Goal: Task Accomplishment & Management: Complete application form

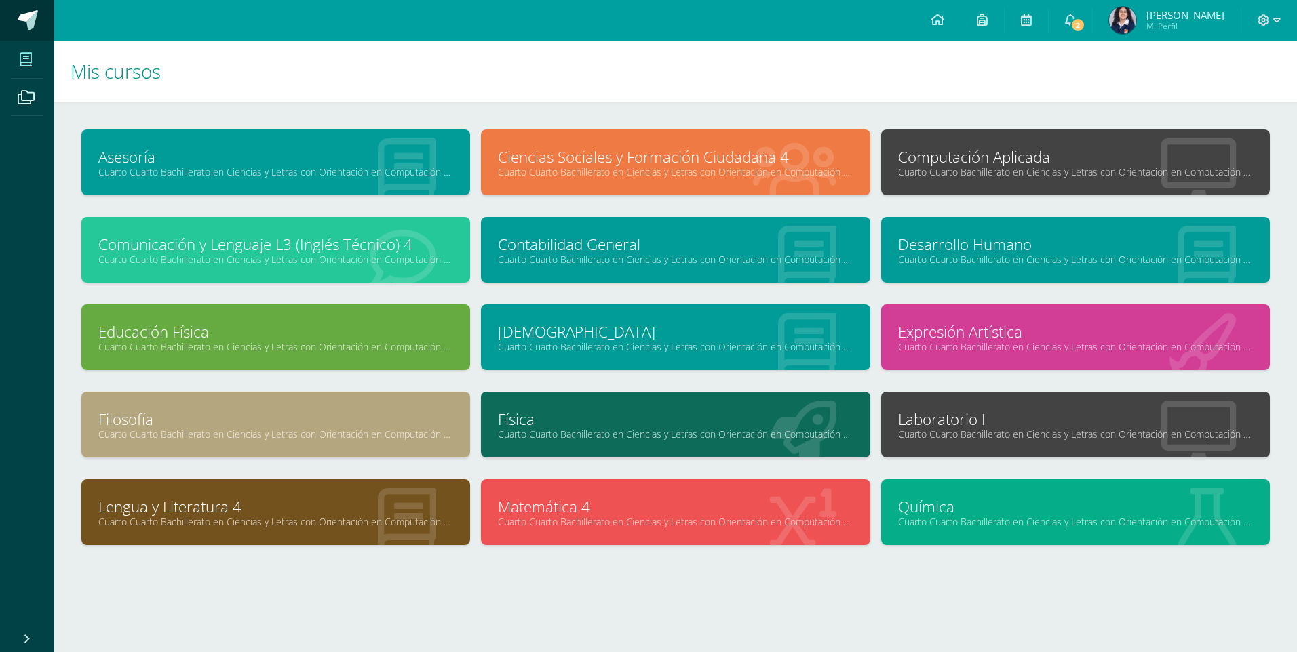
click at [35, 27] on span at bounding box center [28, 20] width 20 height 20
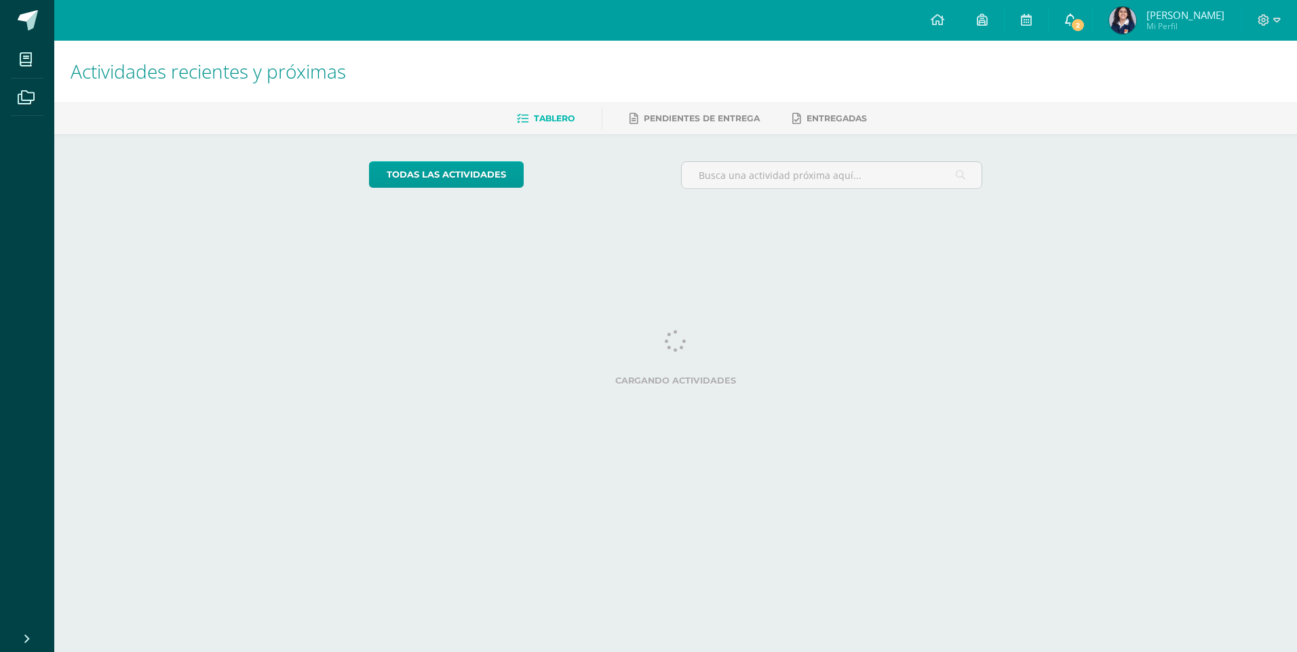
click at [1085, 20] on span "2" at bounding box center [1077, 25] width 15 height 15
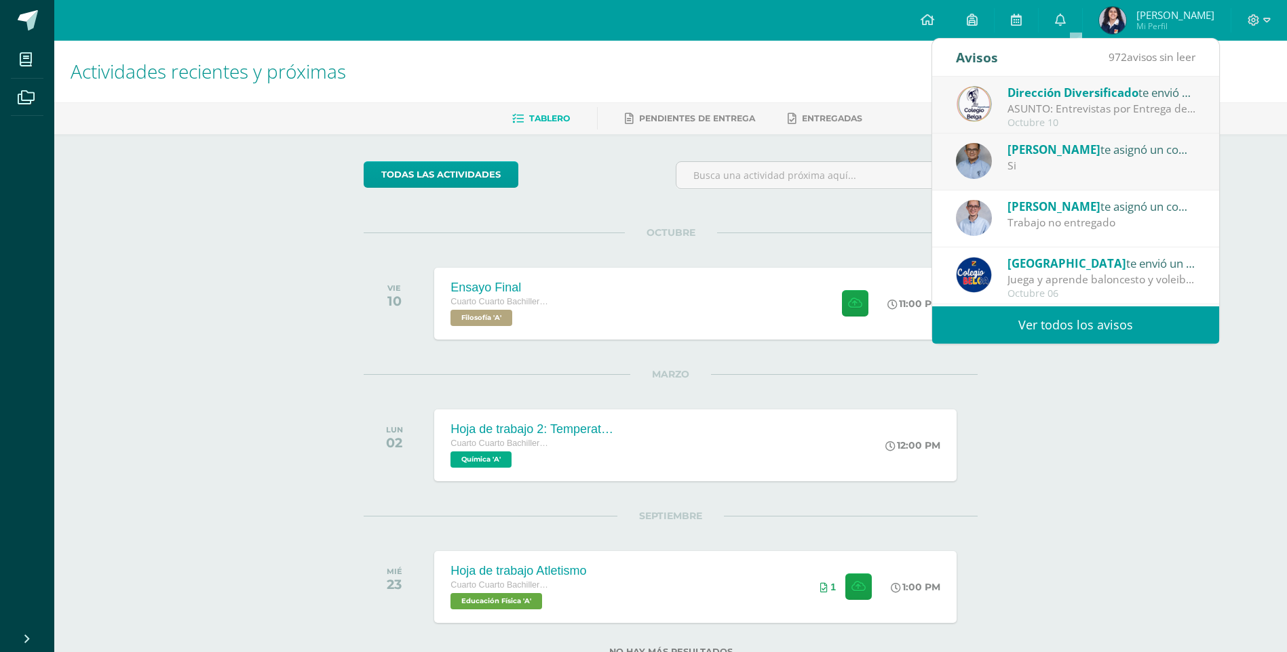
click at [1128, 118] on div "Octubre 10" at bounding box center [1101, 123] width 189 height 12
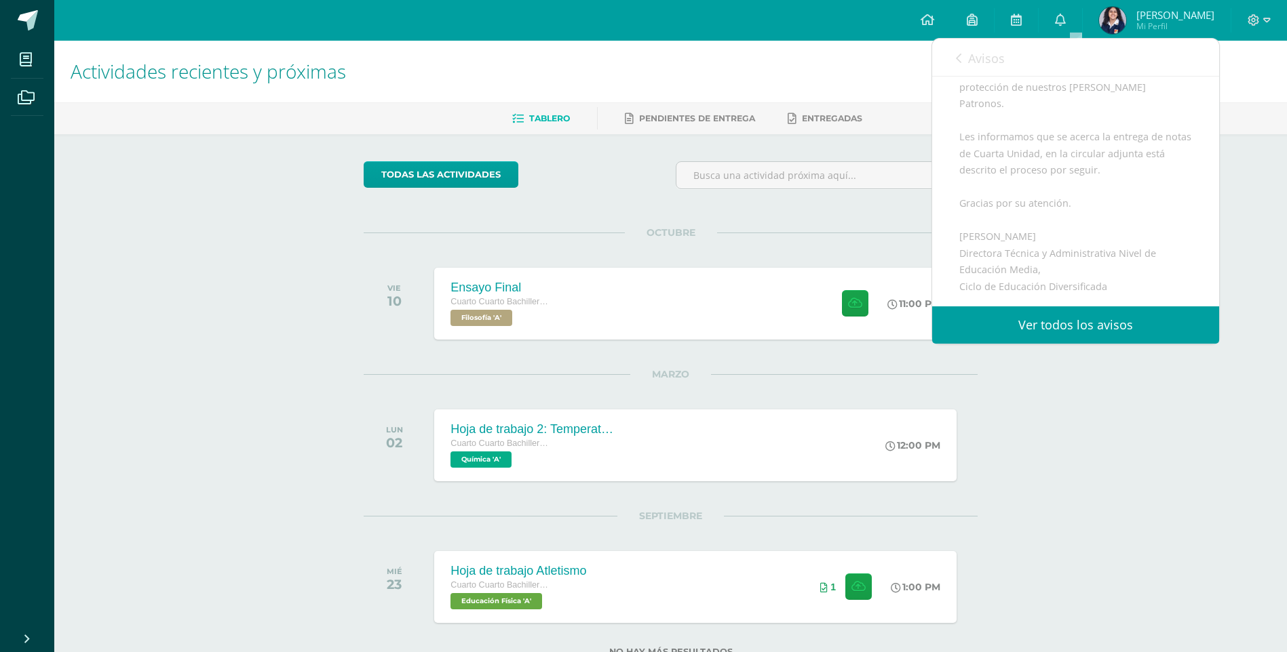
scroll to position [271, 0]
click at [954, 49] on div "Avisos 971 avisos sin leer Avisos" at bounding box center [1075, 58] width 287 height 38
click at [967, 56] on link "Avisos" at bounding box center [980, 58] width 49 height 39
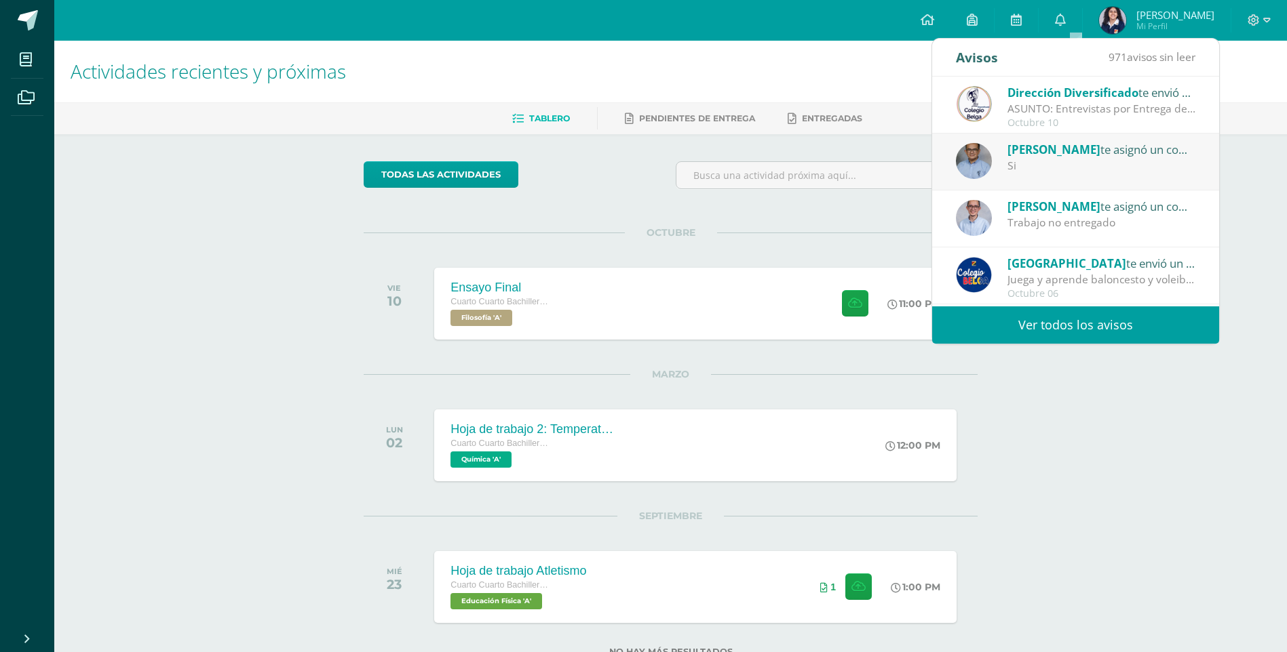
click at [1089, 413] on div "Actividades recientes y próximas Tablero Pendientes de entrega Entregadas todas…" at bounding box center [670, 371] width 1232 height 660
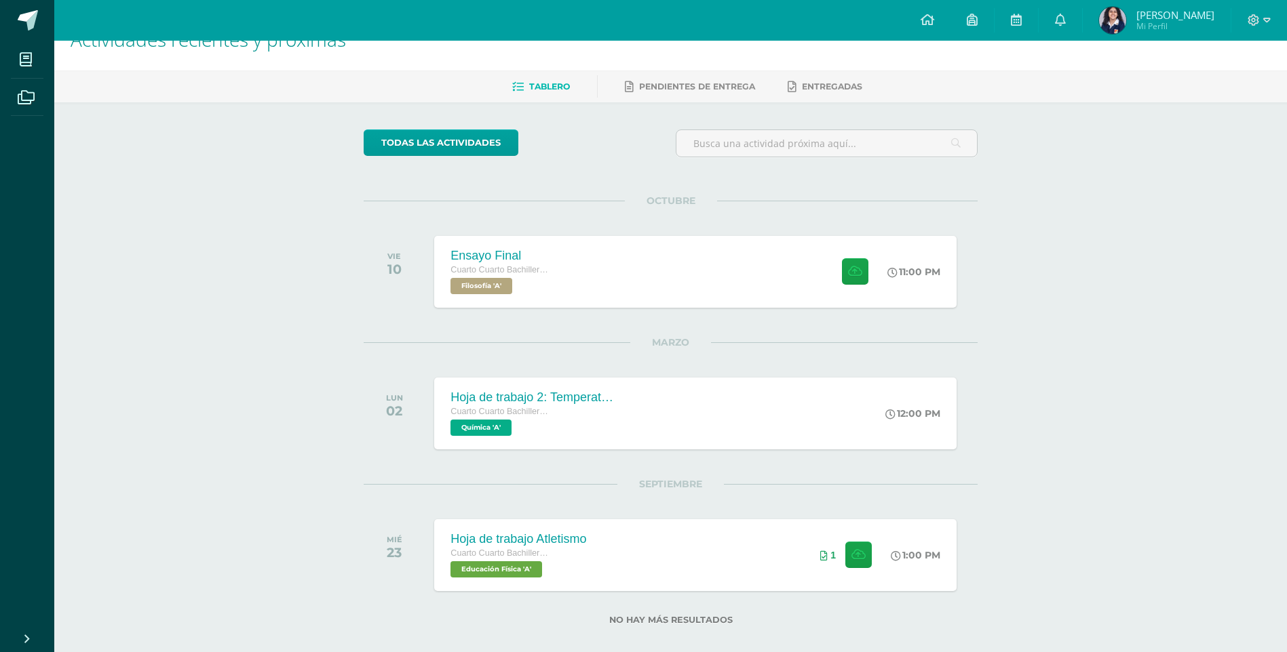
scroll to position [48, 0]
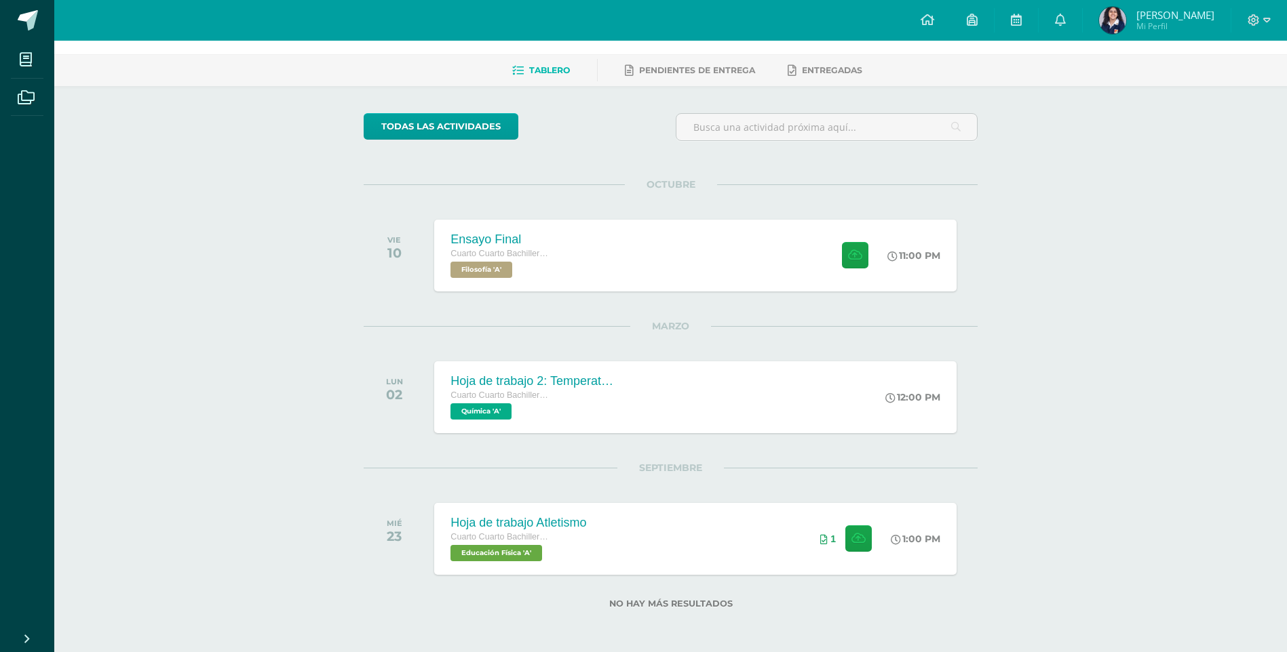
click at [1092, 249] on div "Actividades recientes y próximas Tablero Pendientes de entrega Entregadas todas…" at bounding box center [670, 323] width 1232 height 660
click at [1260, 17] on span at bounding box center [1258, 20] width 23 height 15
click at [1240, 117] on div "Actividades recientes y próximas Tablero Pendientes de entrega Entregadas todas…" at bounding box center [670, 323] width 1232 height 660
click at [1258, 20] on icon at bounding box center [1253, 20] width 12 height 12
click at [1247, 92] on span "Cerrar sesión" at bounding box center [1224, 92] width 61 height 13
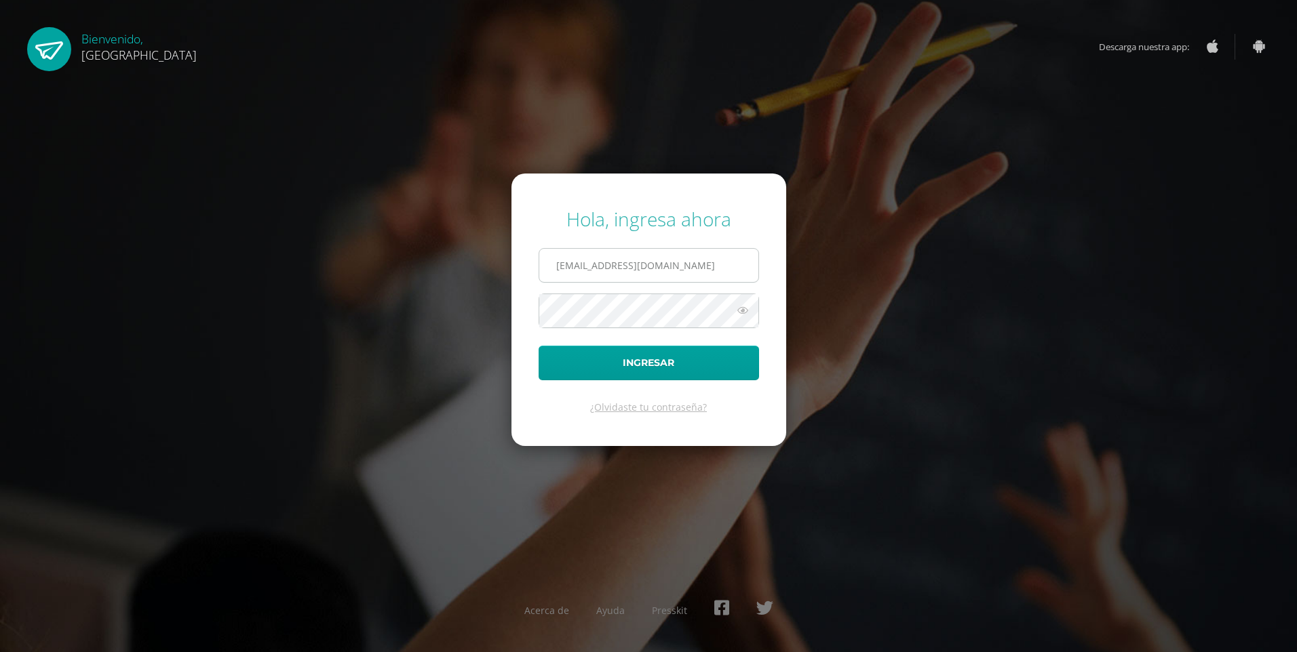
click at [593, 273] on input "[EMAIL_ADDRESS][DOMAIN_NAME]" at bounding box center [648, 265] width 219 height 33
type input "2019227@colegiobelga.edu.gt"
click at [539, 346] on button "Ingresar" at bounding box center [649, 363] width 220 height 35
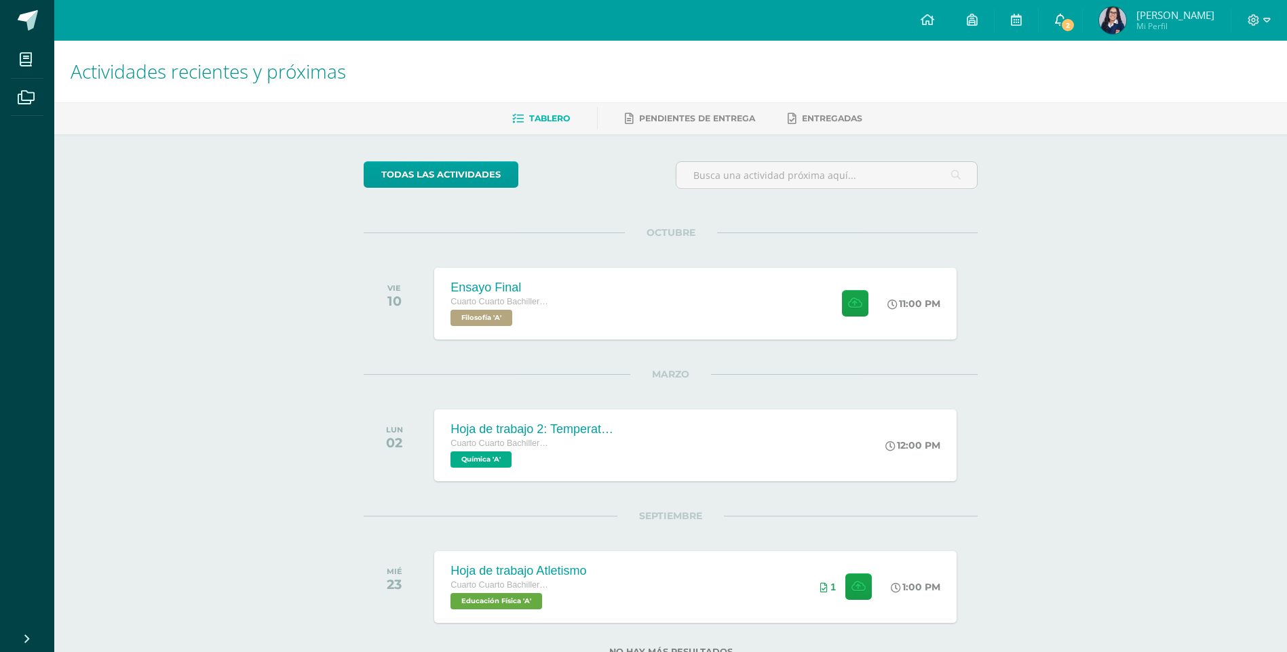
click at [1073, 20] on span "2" at bounding box center [1067, 25] width 15 height 15
click at [1148, 349] on div "Actividades recientes y próximas Tablero Pendientes de entrega Entregadas todas…" at bounding box center [670, 371] width 1232 height 660
click at [1260, 15] on span at bounding box center [1258, 20] width 23 height 15
click at [1223, 86] on span "Cerrar sesión" at bounding box center [1224, 92] width 61 height 13
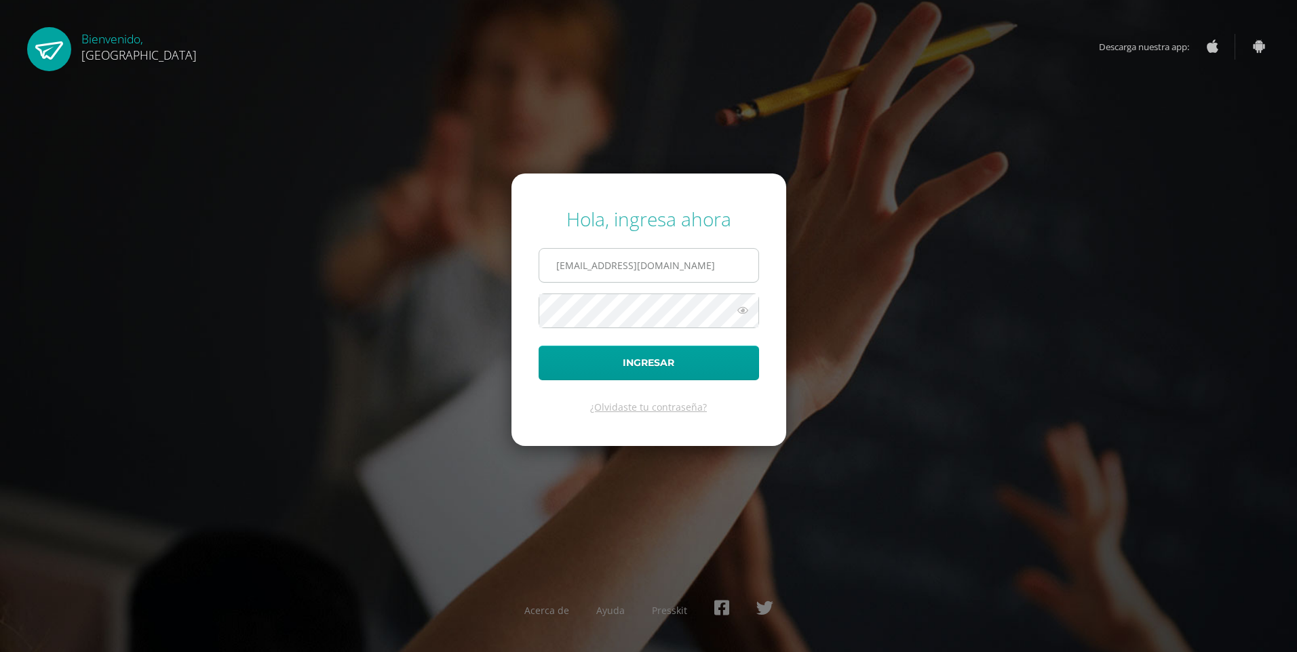
click at [663, 260] on input "[EMAIL_ADDRESS][DOMAIN_NAME]" at bounding box center [648, 265] width 219 height 33
type input "[EMAIL_ADDRESS][DOMAIN_NAME]"
click at [539, 346] on button "Ingresar" at bounding box center [649, 363] width 220 height 35
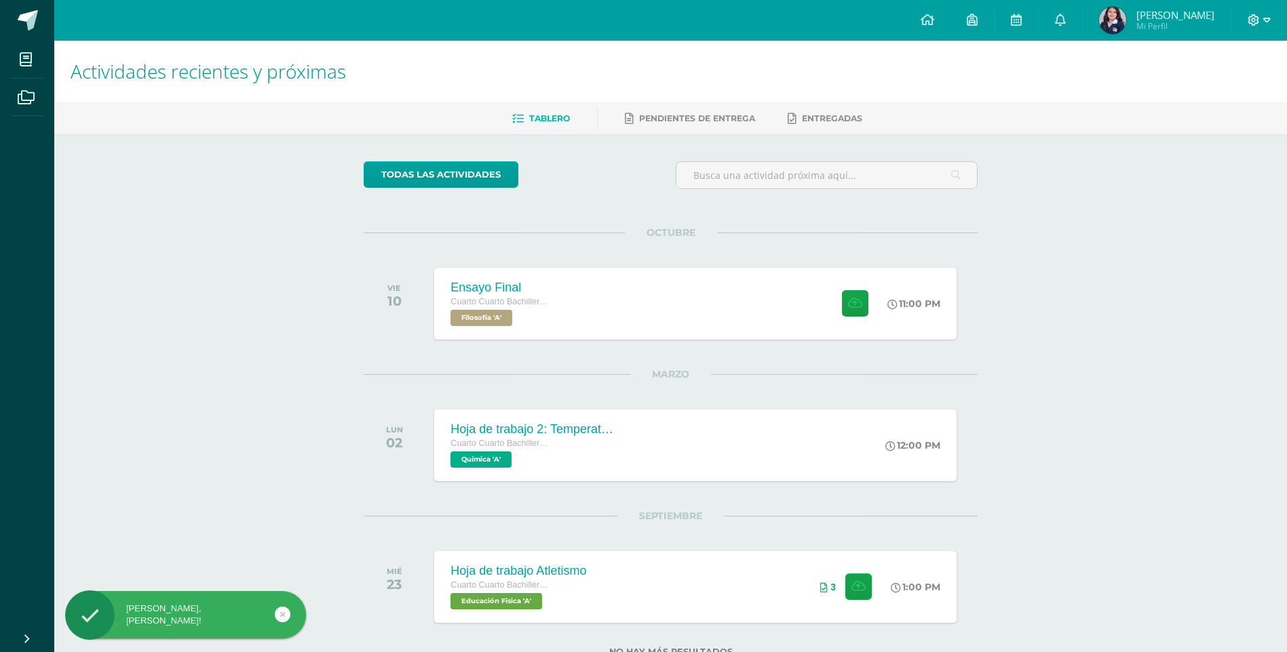
click at [1258, 22] on icon at bounding box center [1253, 20] width 12 height 12
click at [1246, 93] on span "Cerrar sesión" at bounding box center [1223, 92] width 61 height 13
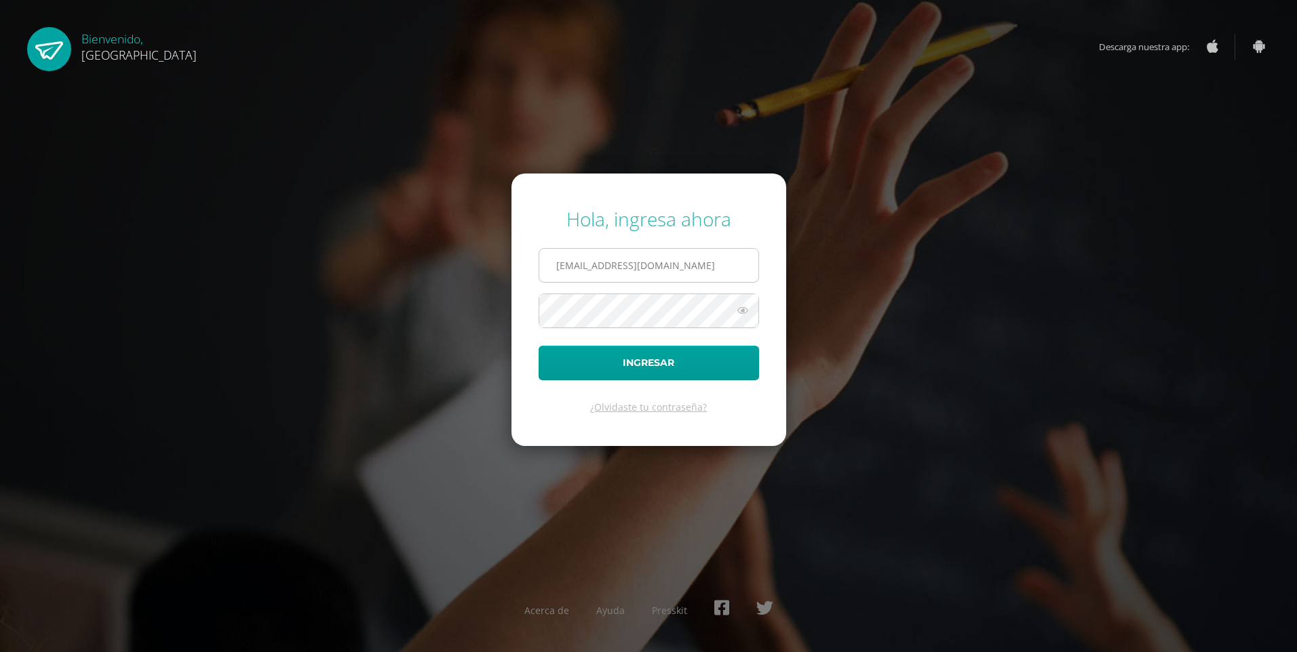
click at [661, 267] on input "2021208@colegiobelga.edu.gt" at bounding box center [648, 265] width 219 height 33
type input "2021215@colegiobelga.edu.gt"
click at [539, 346] on button "Ingresar" at bounding box center [649, 363] width 220 height 35
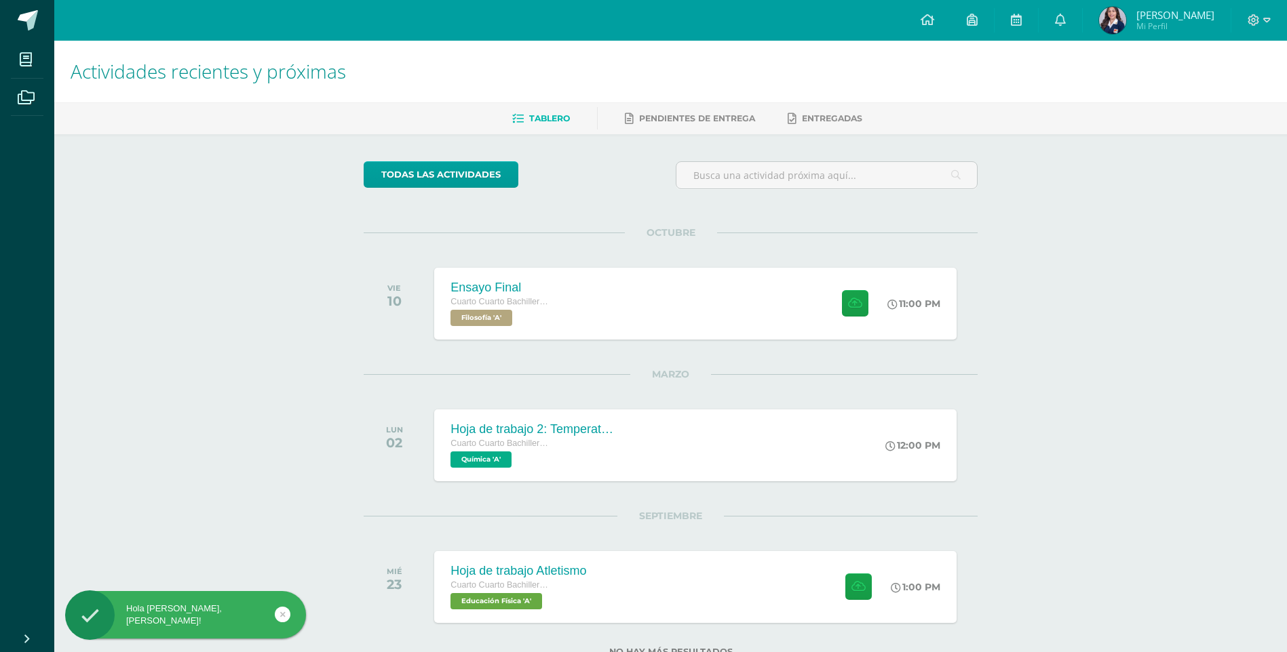
click at [1268, 12] on div at bounding box center [1259, 20] width 56 height 41
click at [1263, 14] on icon at bounding box center [1266, 20] width 7 height 12
drag, startPoint x: 1228, startPoint y: 85, endPoint x: 1236, endPoint y: 77, distance: 12.0
click at [1228, 86] on link "Cerrar sesión" at bounding box center [1216, 93] width 107 height 20
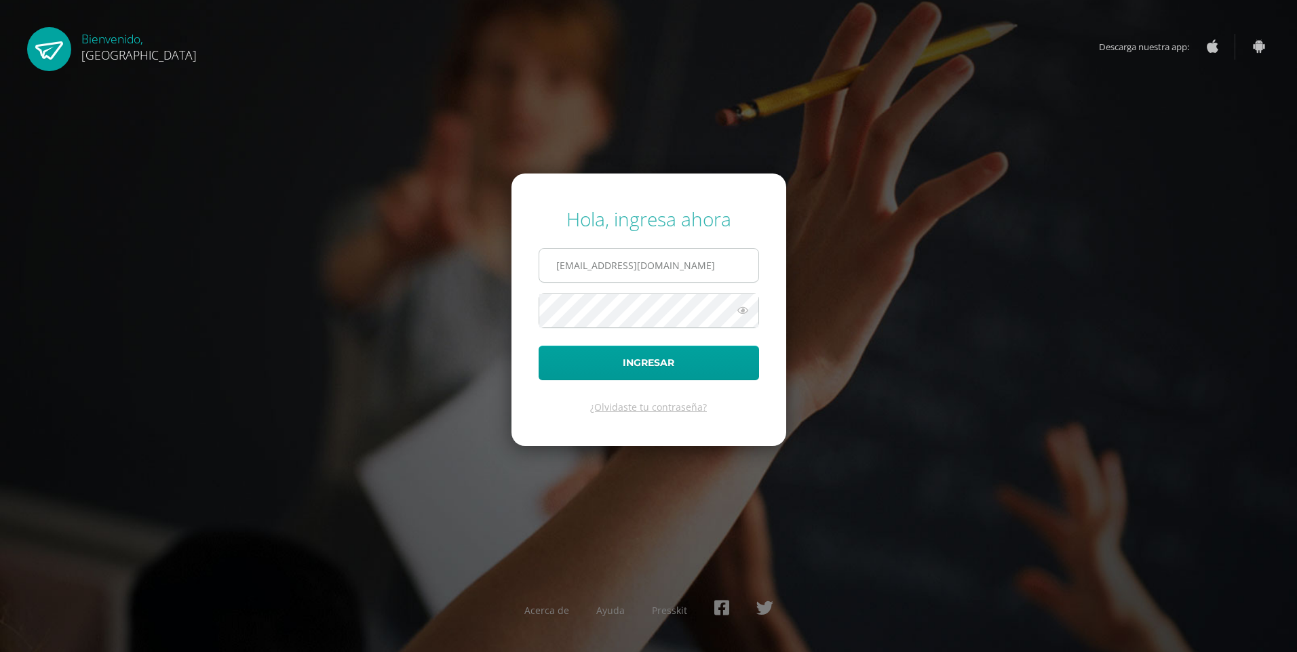
click at [658, 275] on input "[EMAIL_ADDRESS][DOMAIN_NAME]" at bounding box center [648, 265] width 219 height 33
type input "2022564@colegiobelga.edu.gt"
click at [539, 346] on button "Ingresar" at bounding box center [649, 363] width 220 height 35
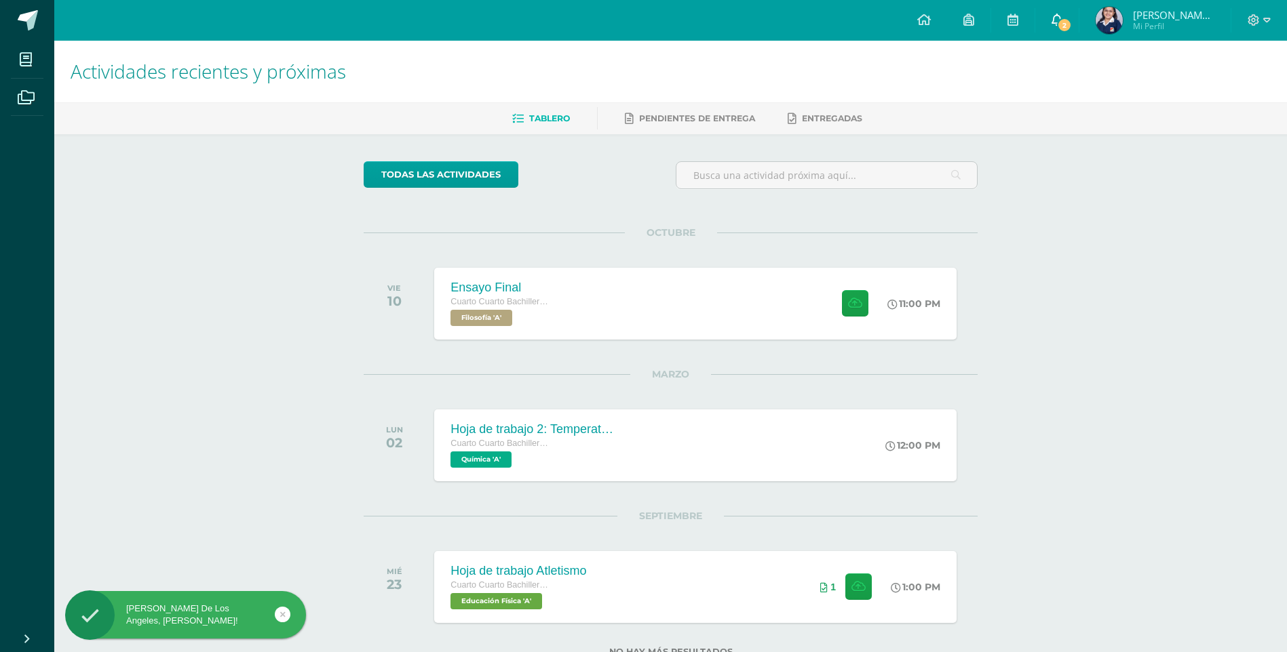
click at [1059, 33] on link "2" at bounding box center [1056, 20] width 43 height 41
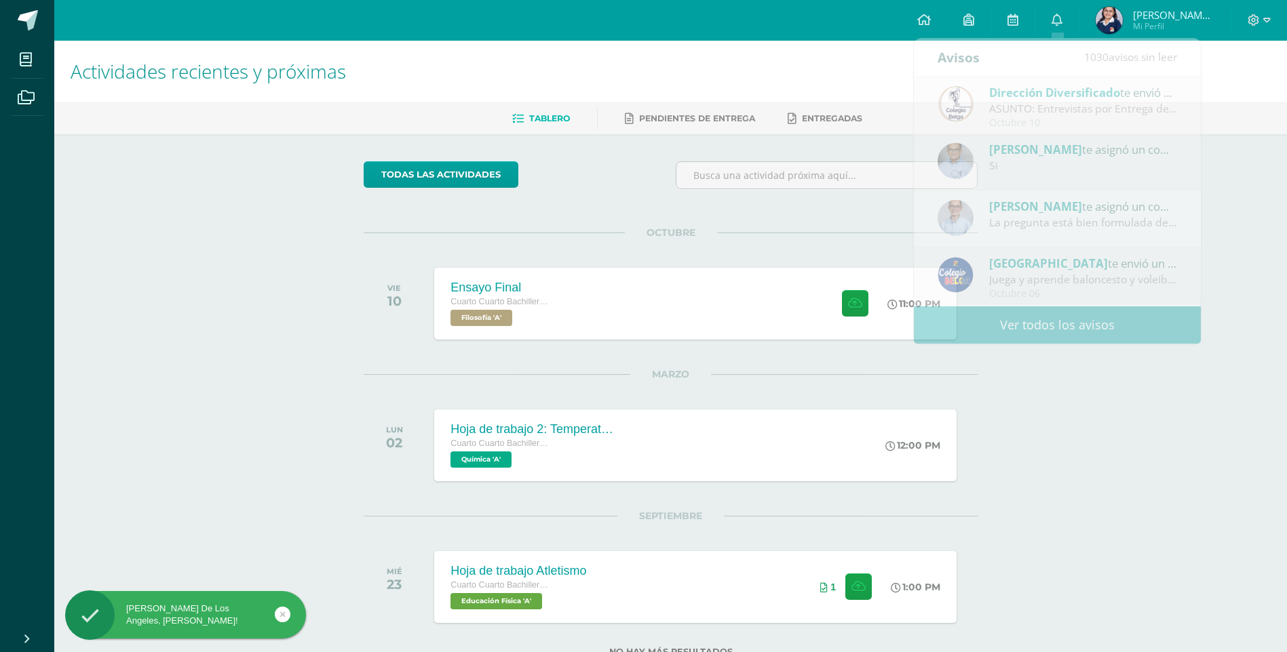
click at [1272, 21] on div at bounding box center [1259, 20] width 56 height 41
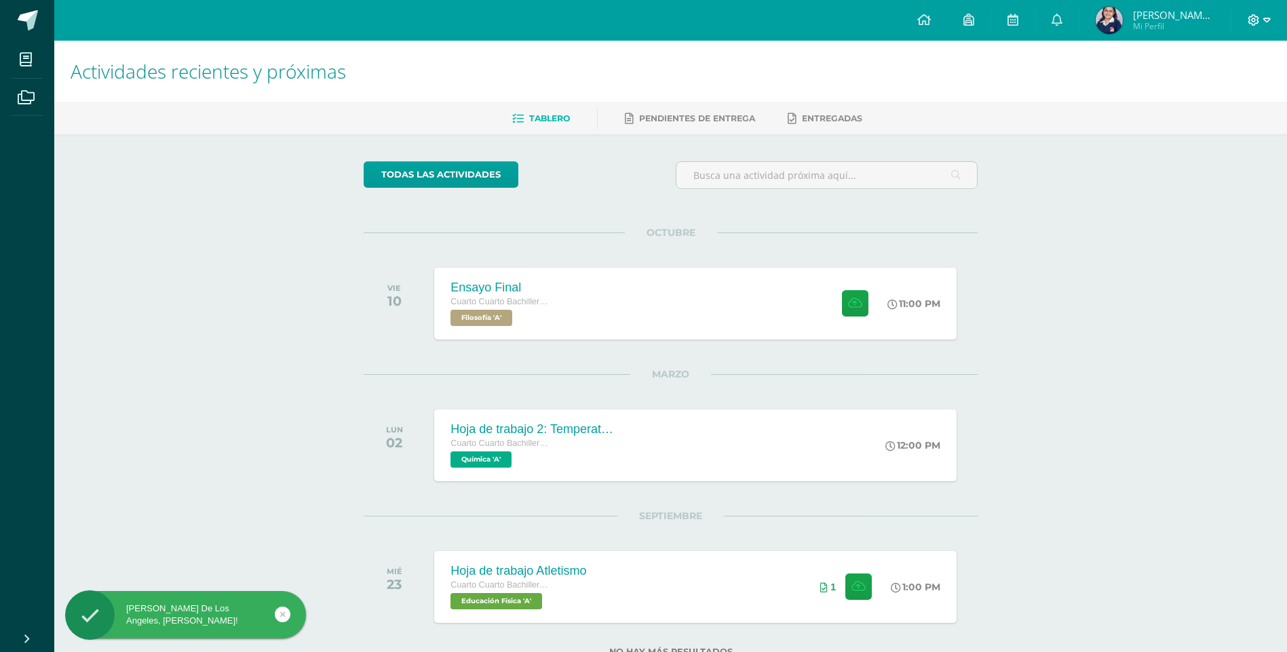
click at [1263, 13] on span at bounding box center [1258, 20] width 23 height 15
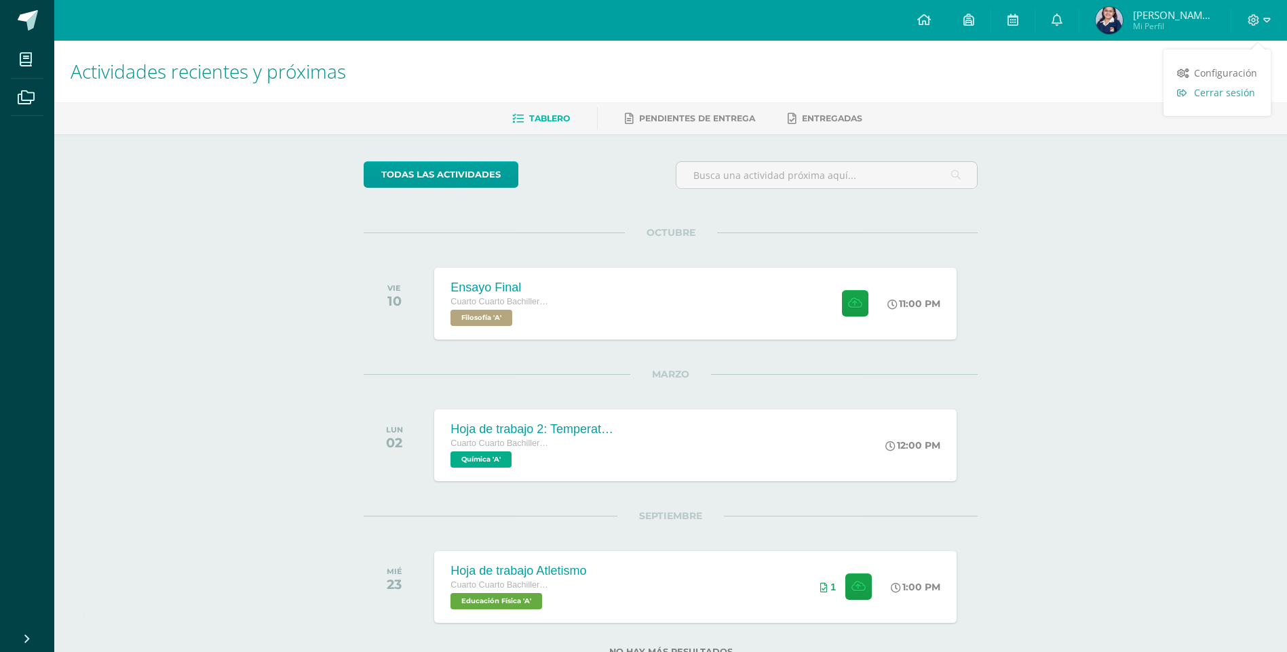
click at [1248, 96] on span "Cerrar sesión" at bounding box center [1224, 92] width 61 height 13
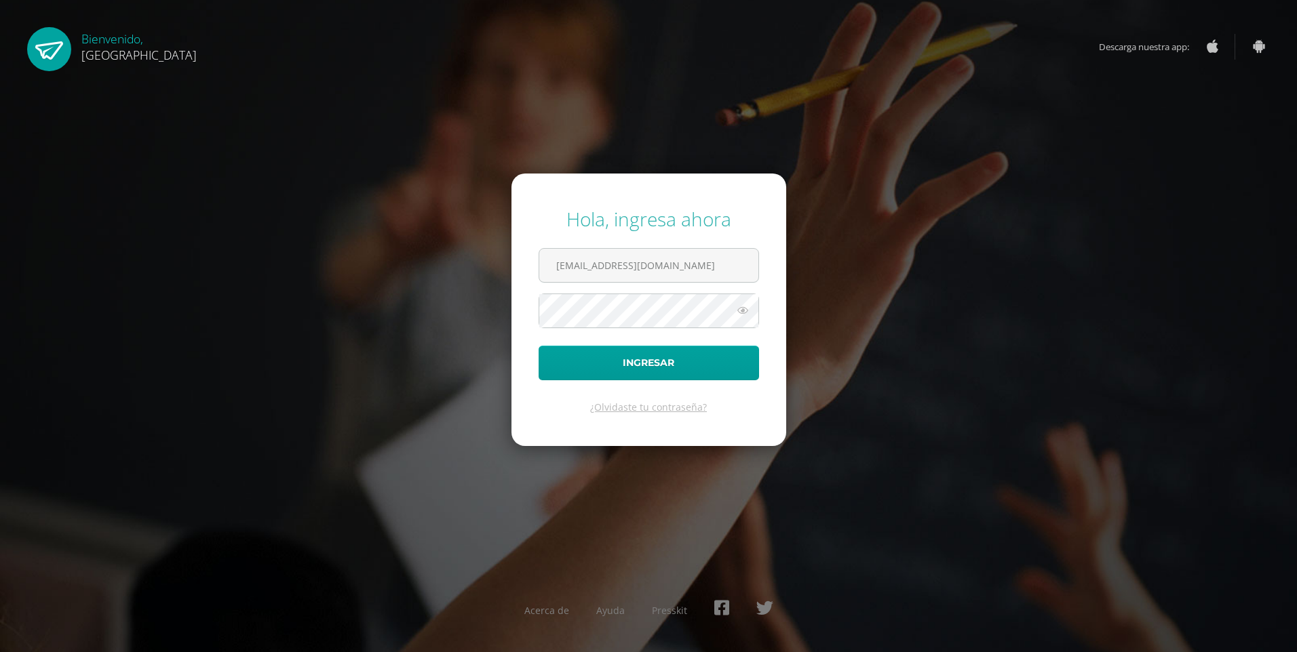
click at [660, 283] on form "Hola, ingresa ahora [EMAIL_ADDRESS][DOMAIN_NAME] Ingresar ¿Olvidaste tu contras…" at bounding box center [648, 310] width 275 height 273
click at [667, 267] on input "[EMAIL_ADDRESS][DOMAIN_NAME]" at bounding box center [648, 265] width 219 height 33
type input "[EMAIL_ADDRESS][DOMAIN_NAME]"
click at [539, 346] on button "Ingresar" at bounding box center [649, 363] width 220 height 35
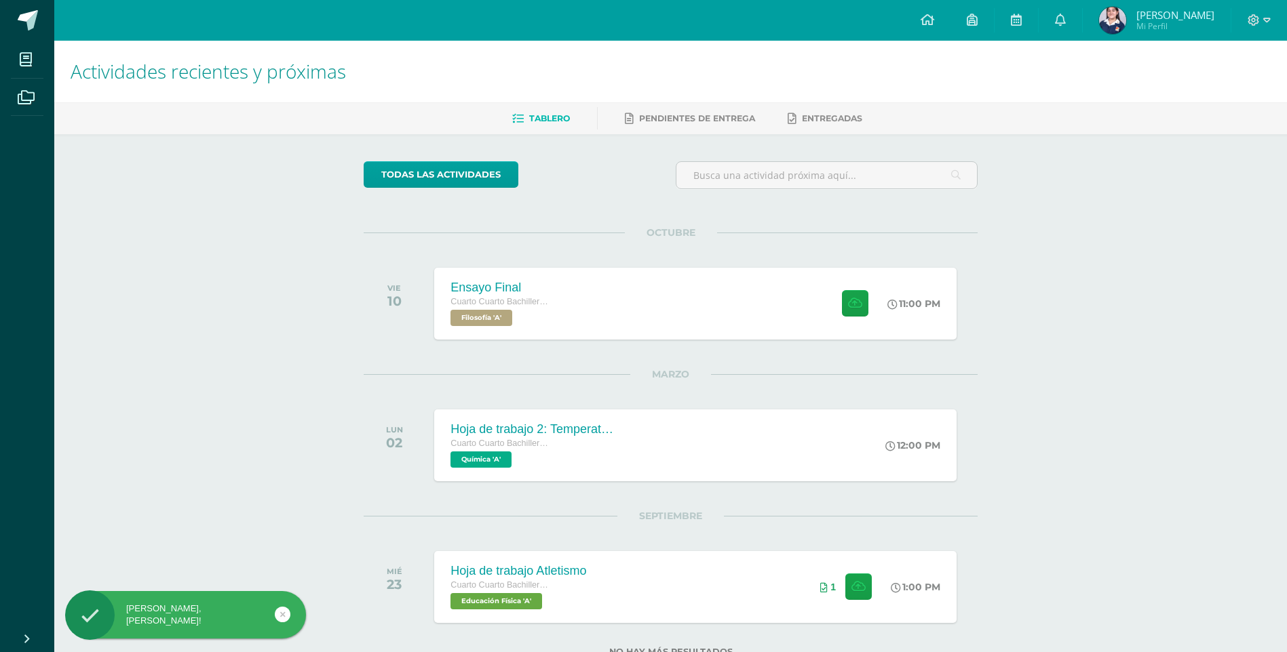
click at [1281, 18] on div at bounding box center [1259, 20] width 56 height 41
click at [1270, 18] on div at bounding box center [1259, 20] width 56 height 41
click at [1266, 14] on icon at bounding box center [1266, 20] width 7 height 12
click at [1218, 98] on span "Cerrar sesión" at bounding box center [1224, 92] width 61 height 13
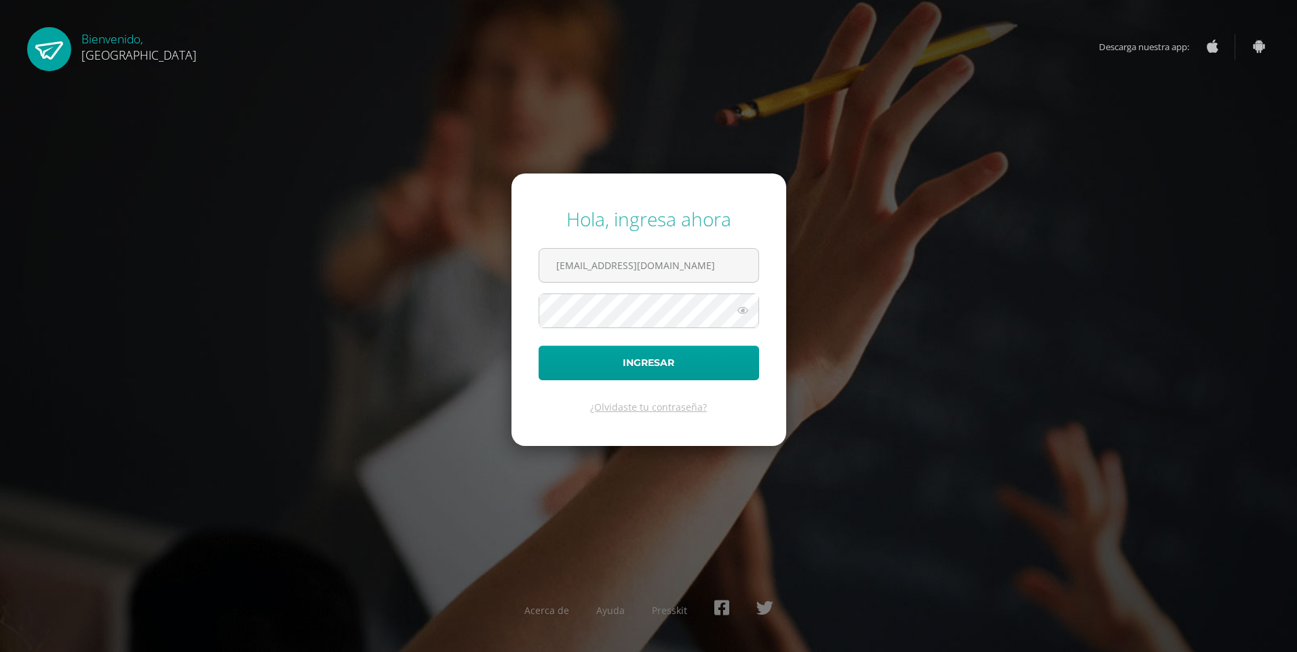
click at [579, 241] on form "Hola, ingresa ahora 2021208@colegiobelga.edu.gt Ingresar ¿Olvidaste tu contrase…" at bounding box center [648, 310] width 275 height 273
click at [588, 256] on input "2021208@colegiobelga.edu.gt" at bounding box center [648, 265] width 219 height 33
drag, startPoint x: 674, startPoint y: 258, endPoint x: 674, endPoint y: 272, distance: 14.2
click at [674, 258] on input "2019249@colegiobelga.edu.gt" at bounding box center [648, 265] width 219 height 33
type input "2019244@colegiobelga.edu.gt"
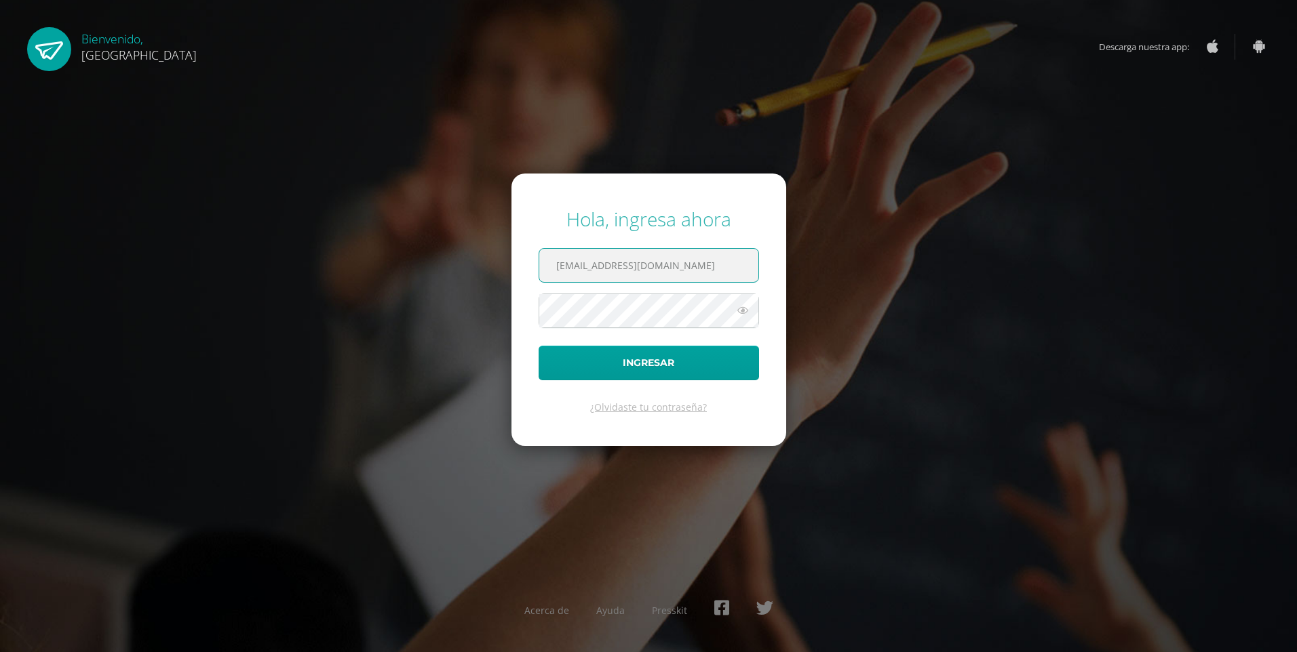
click at [539, 346] on button "Ingresar" at bounding box center [649, 363] width 220 height 35
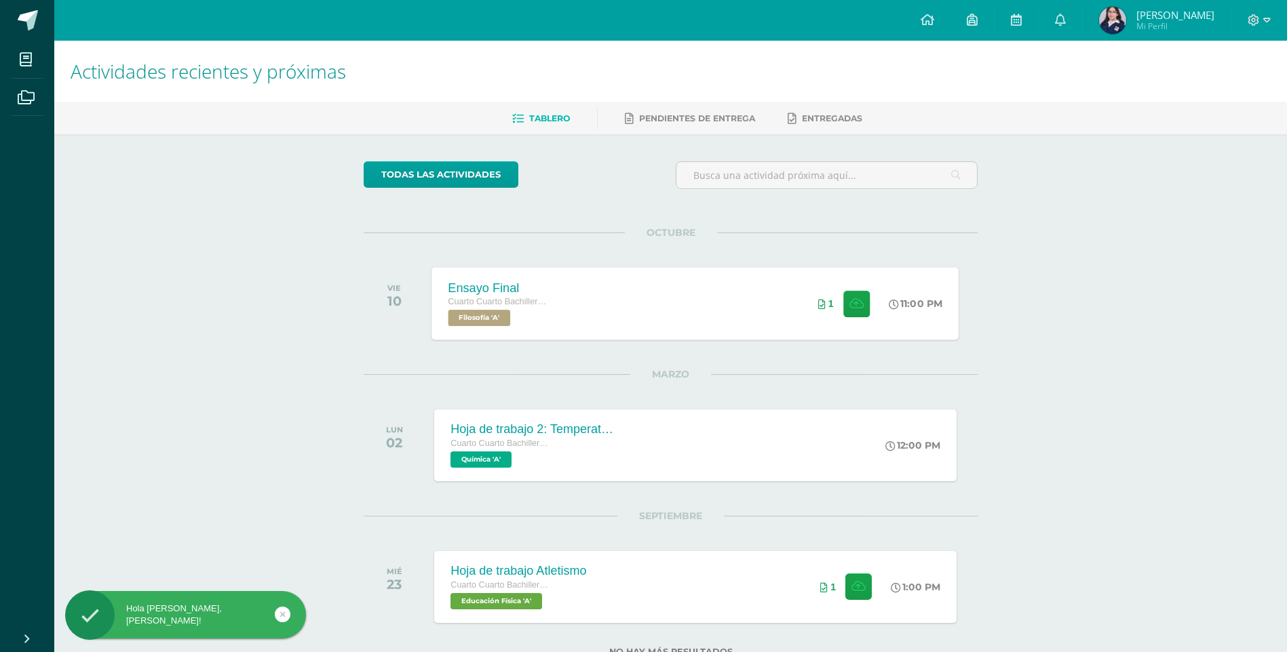
click at [756, 310] on div "Ensayo Final Cuarto Cuarto Bachillerato en Ciencias y Letras con Orientación en…" at bounding box center [695, 303] width 527 height 73
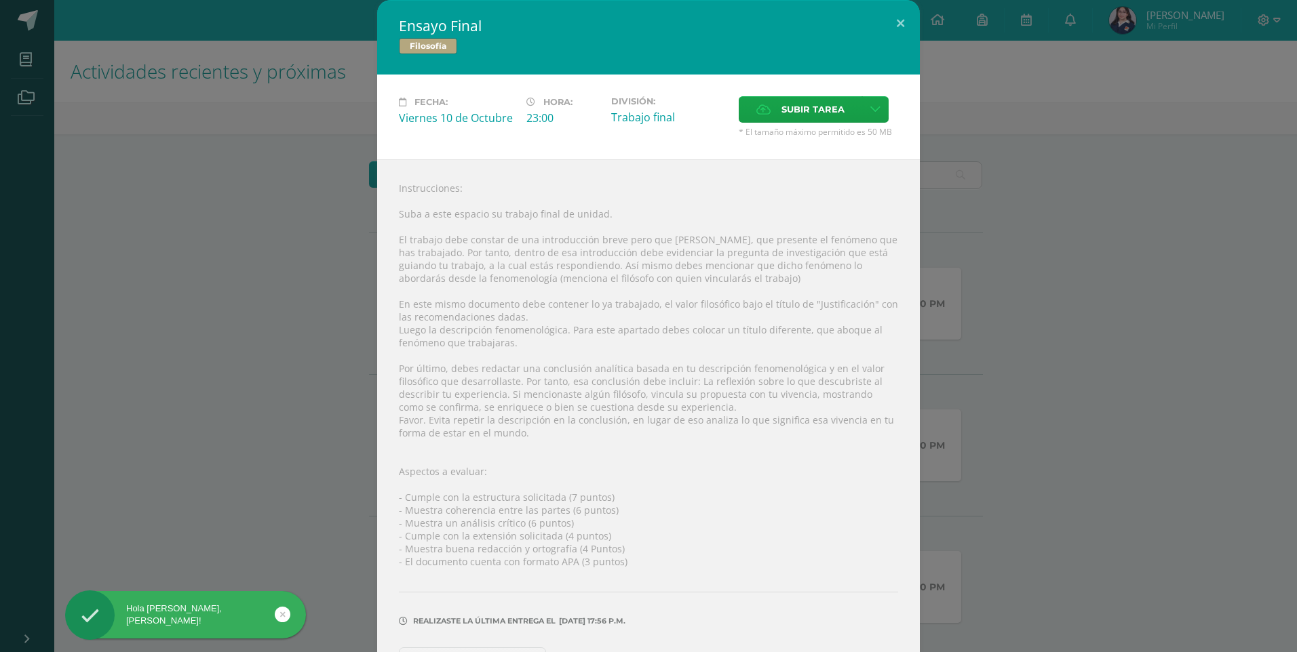
scroll to position [41, 0]
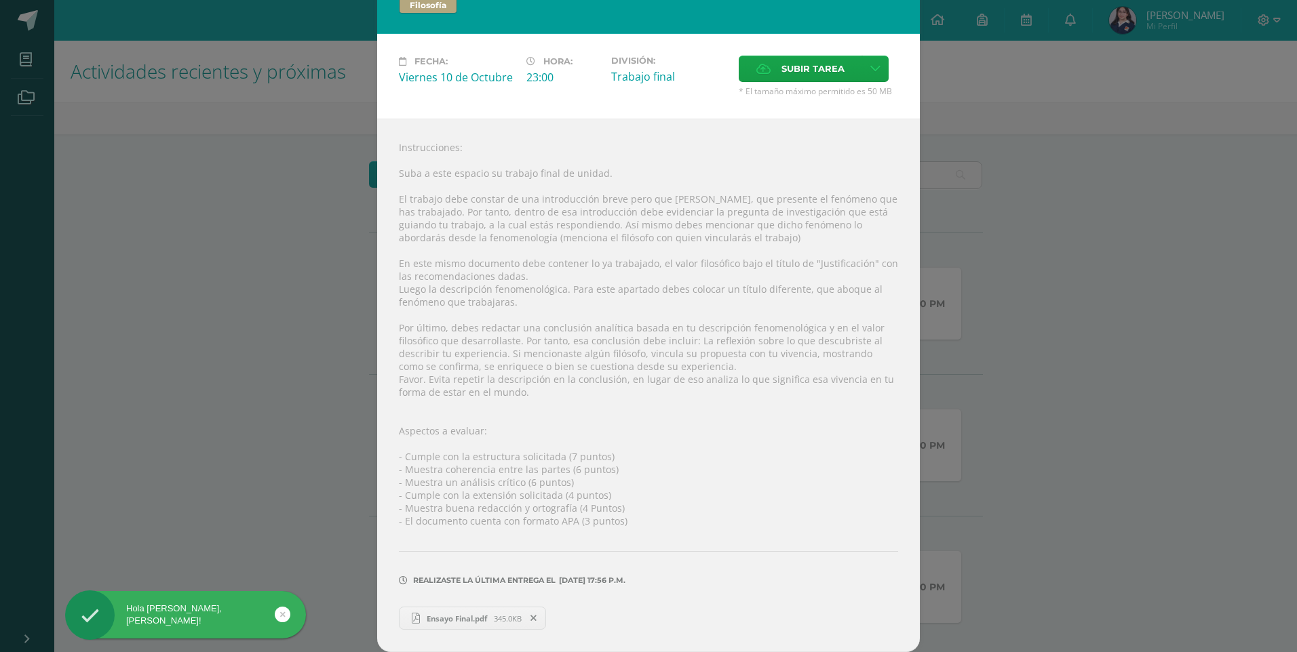
click at [465, 617] on span "Ensayo Final.pdf" at bounding box center [457, 619] width 74 height 10
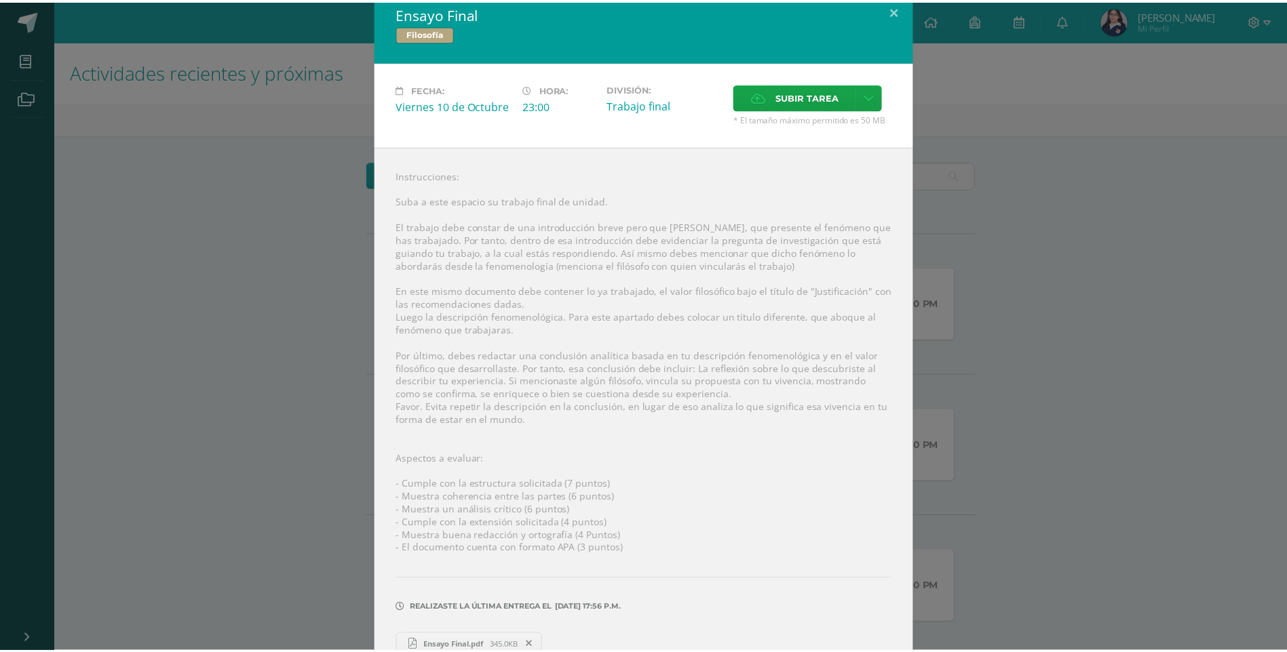
scroll to position [0, 0]
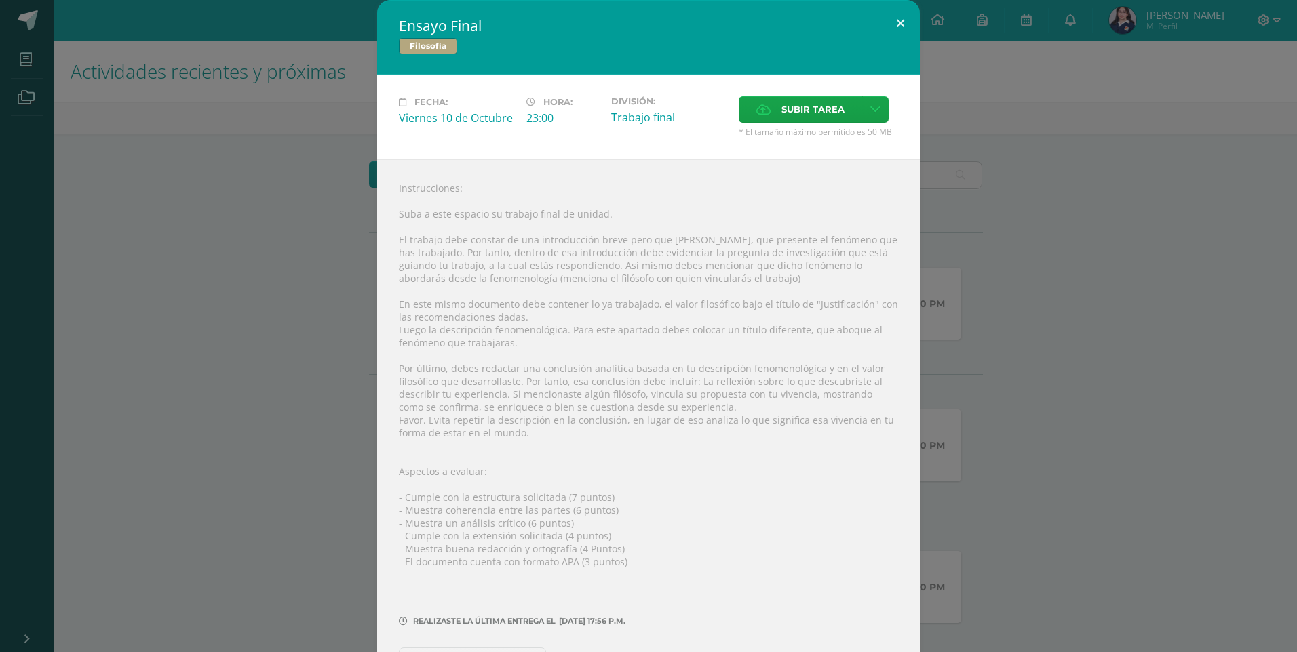
drag, startPoint x: 908, startPoint y: 33, endPoint x: 1036, endPoint y: 32, distance: 128.9
click at [906, 32] on button at bounding box center [900, 23] width 39 height 46
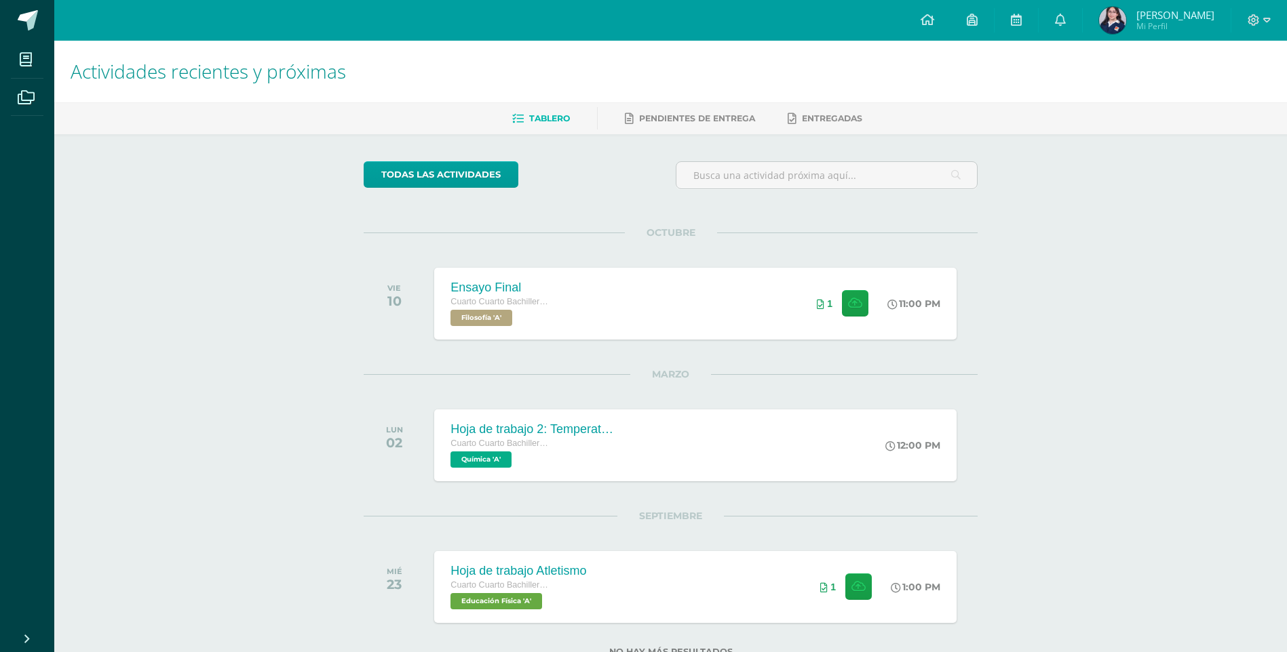
click at [1273, 24] on div at bounding box center [1259, 20] width 56 height 41
click at [1263, 24] on icon at bounding box center [1266, 20] width 7 height 12
drag, startPoint x: 1257, startPoint y: 96, endPoint x: 1259, endPoint y: 105, distance: 9.7
click at [1257, 96] on link "Cerrar sesión" at bounding box center [1216, 93] width 107 height 20
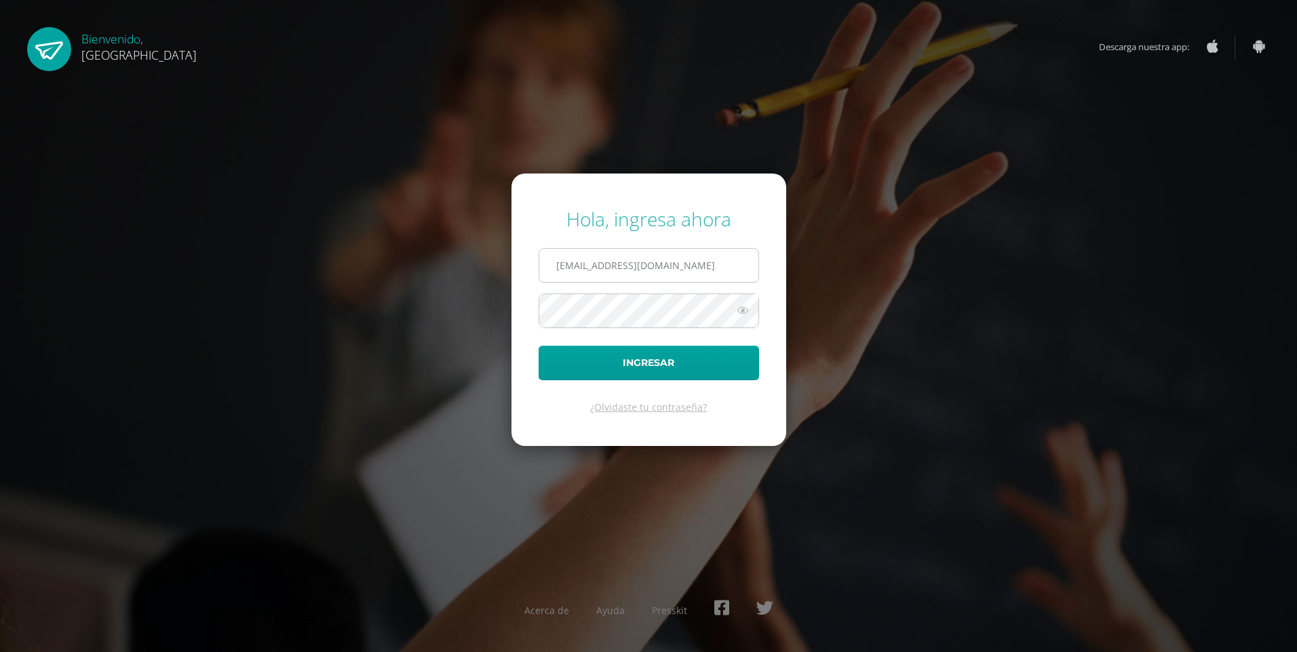
click at [652, 258] on input "2021208@colegiobelga.edu.gt" at bounding box center [648, 265] width 219 height 33
type input "2019249@colegiobelga.edu.gt"
click at [539, 346] on button "Ingresar" at bounding box center [649, 363] width 220 height 35
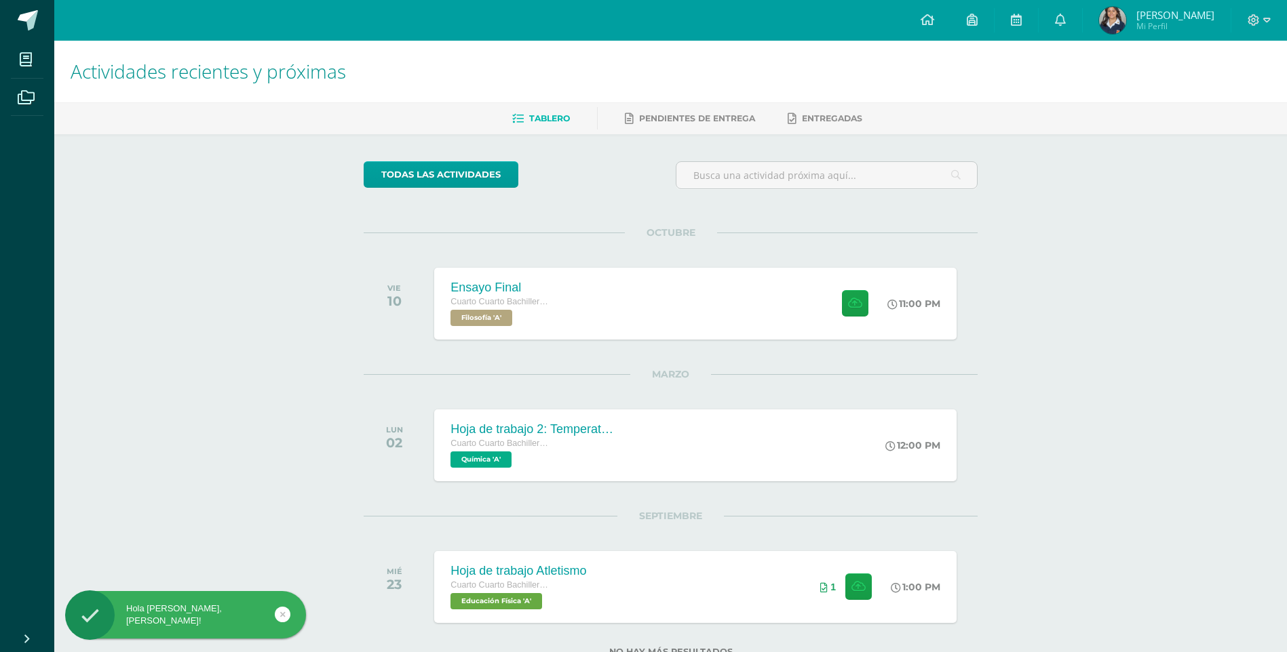
click at [1243, 7] on div at bounding box center [1259, 20] width 56 height 41
click at [1243, 20] on div at bounding box center [1259, 20] width 56 height 41
click at [1251, 22] on icon at bounding box center [1253, 20] width 12 height 12
click at [1209, 101] on link "Cerrar sesión" at bounding box center [1216, 93] width 107 height 20
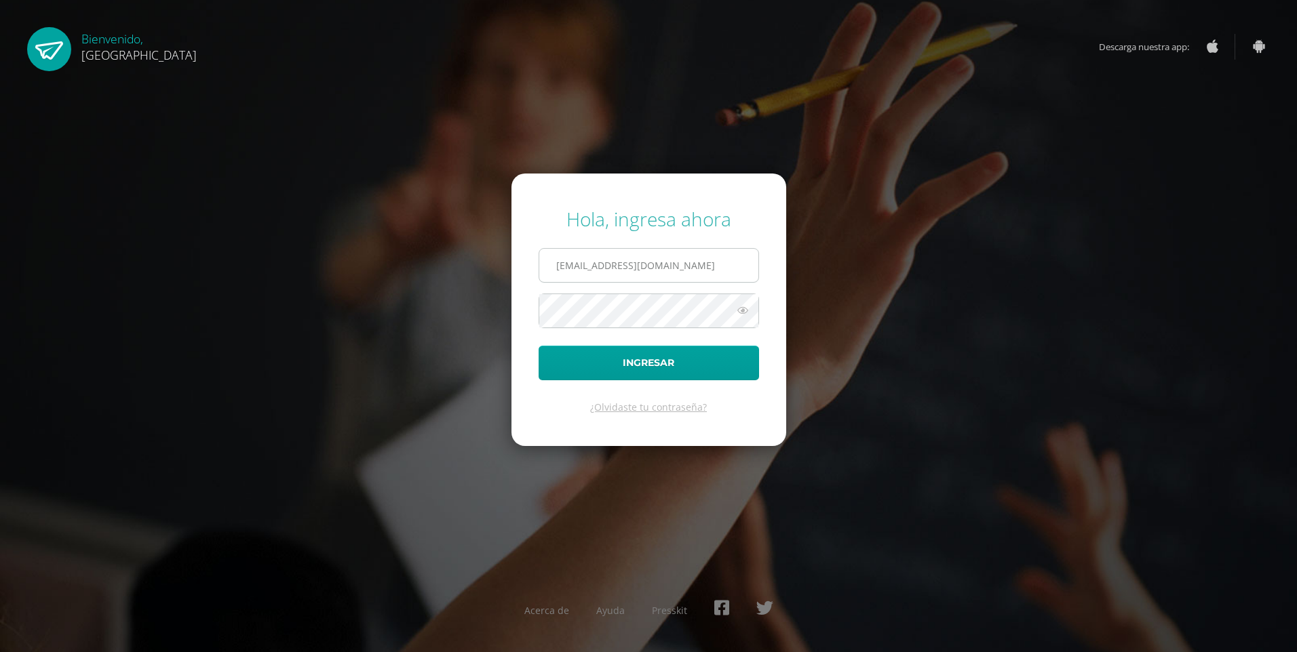
click at [733, 260] on input "2021208@colegiobelga.edu.gt" at bounding box center [648, 265] width 219 height 33
type input "2021217@colegiobelga.edu.gt"
click at [539, 346] on button "Ingresar" at bounding box center [649, 363] width 220 height 35
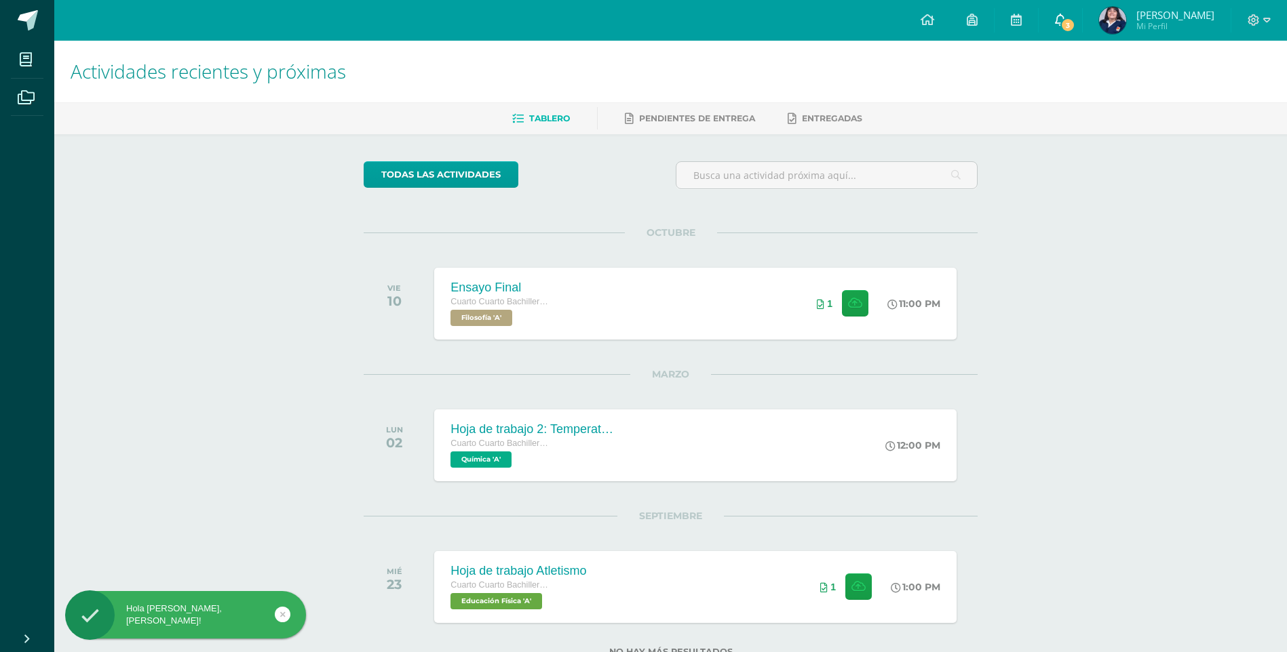
click at [1060, 22] on span "3" at bounding box center [1067, 25] width 15 height 15
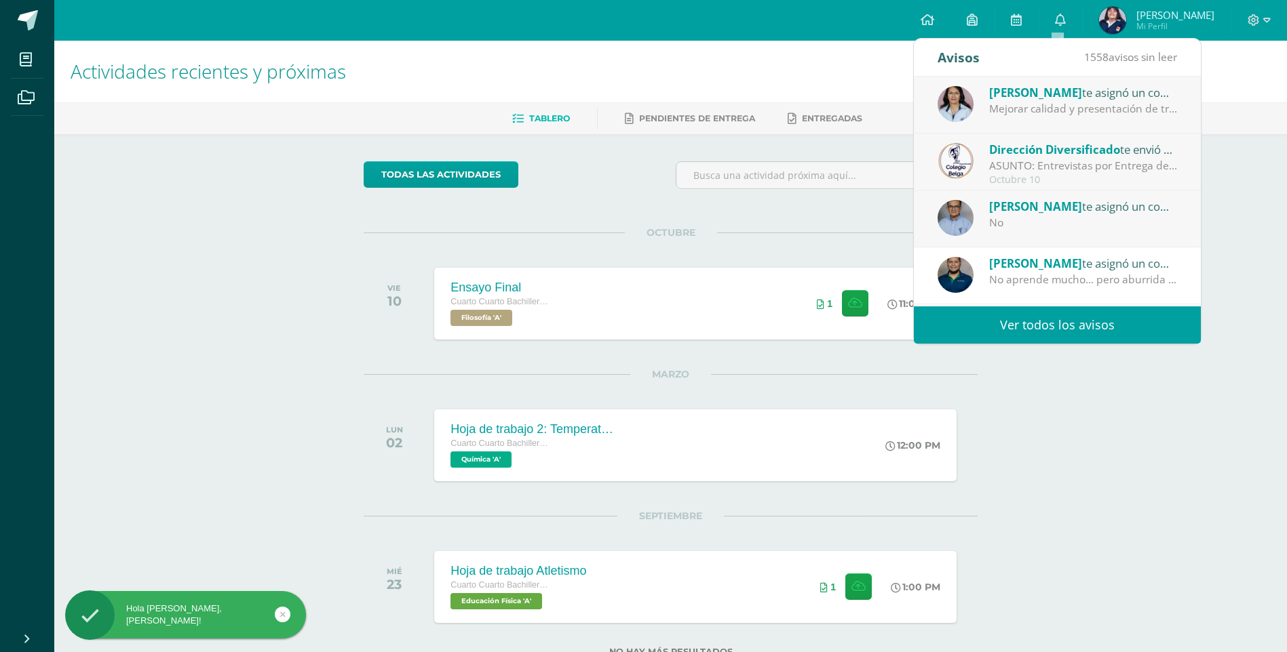
click at [1138, 105] on div "Mejorar calidad y presentación de trabajos." at bounding box center [1083, 109] width 189 height 16
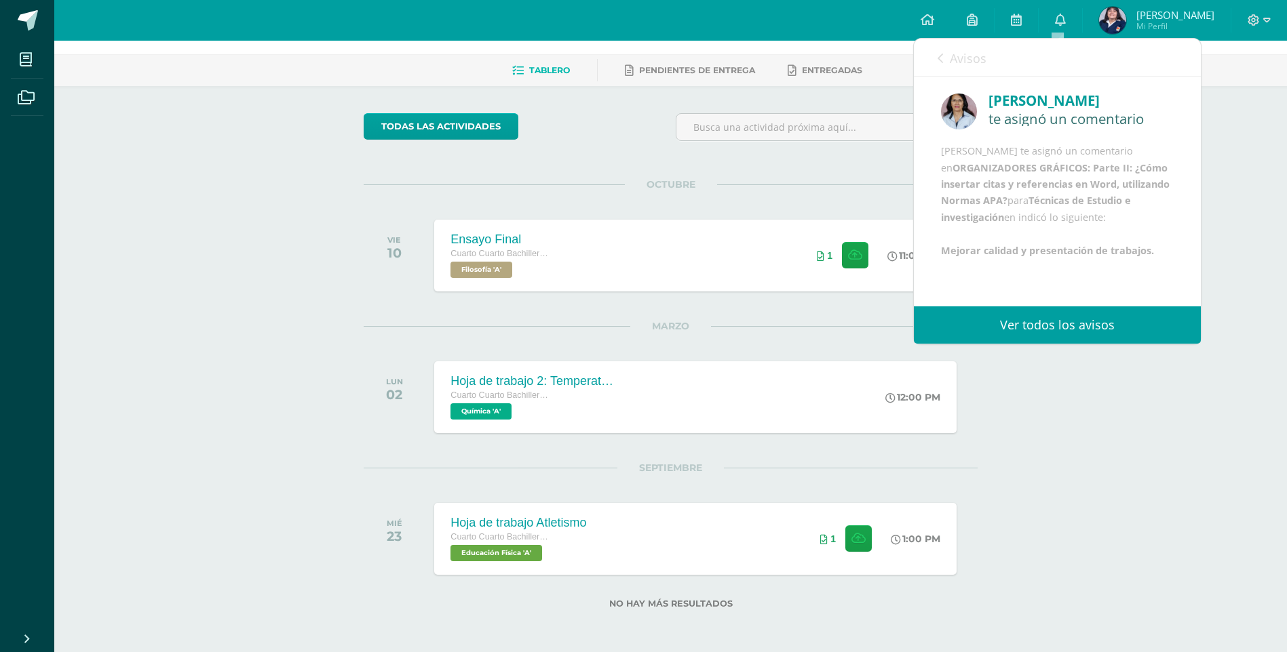
click at [955, 69] on link "Avisos" at bounding box center [961, 58] width 49 height 39
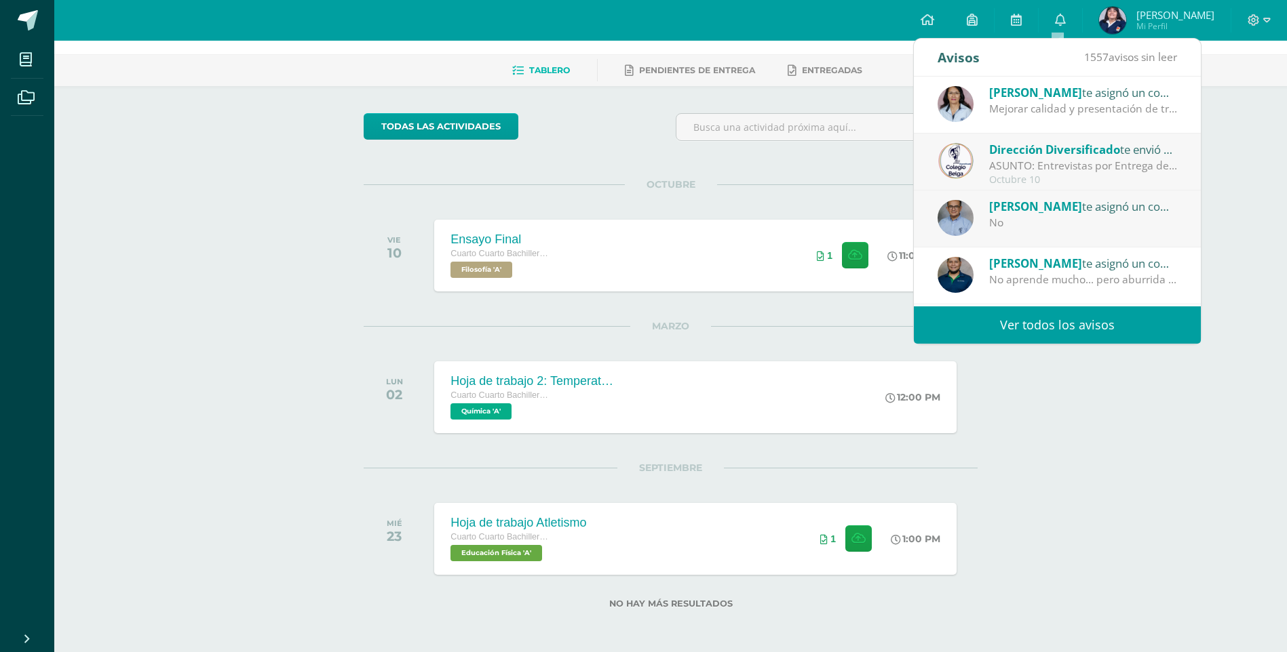
click at [1081, 467] on div "Actividades recientes y próximas Tablero Pendientes de entrega Entregadas todas…" at bounding box center [670, 323] width 1232 height 660
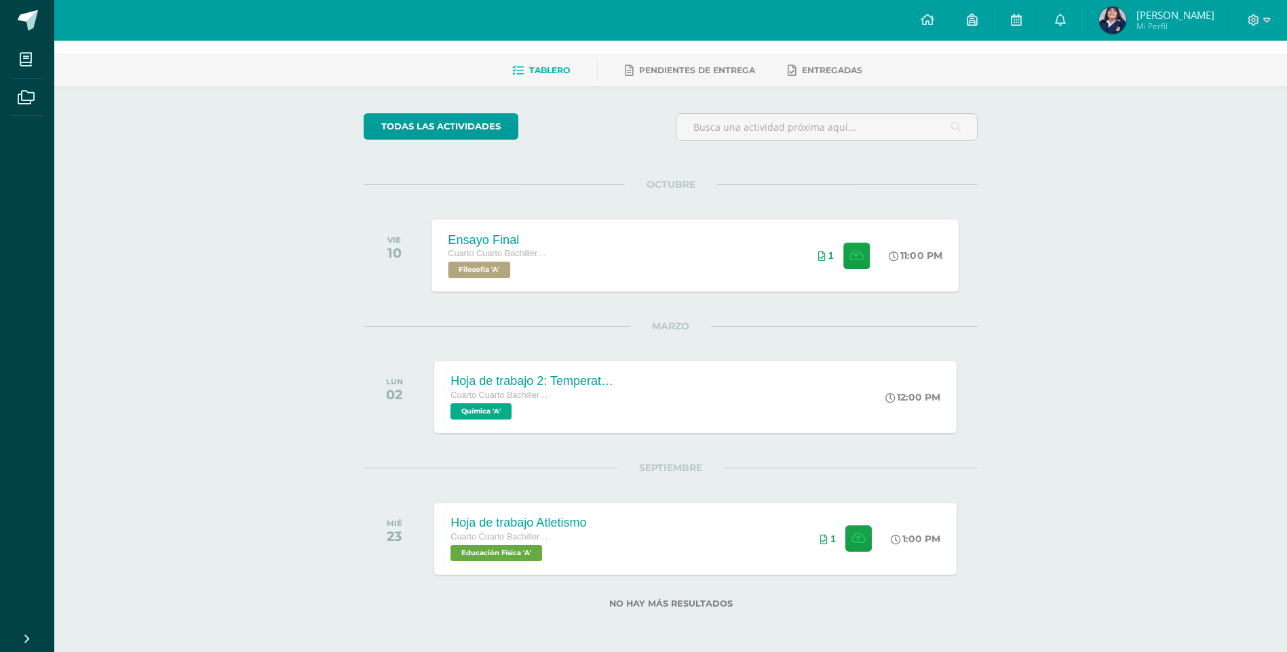
click at [680, 272] on div "Ensayo Final Cuarto Cuarto Bachillerato en Ciencias y Letras con Orientación en…" at bounding box center [695, 255] width 527 height 73
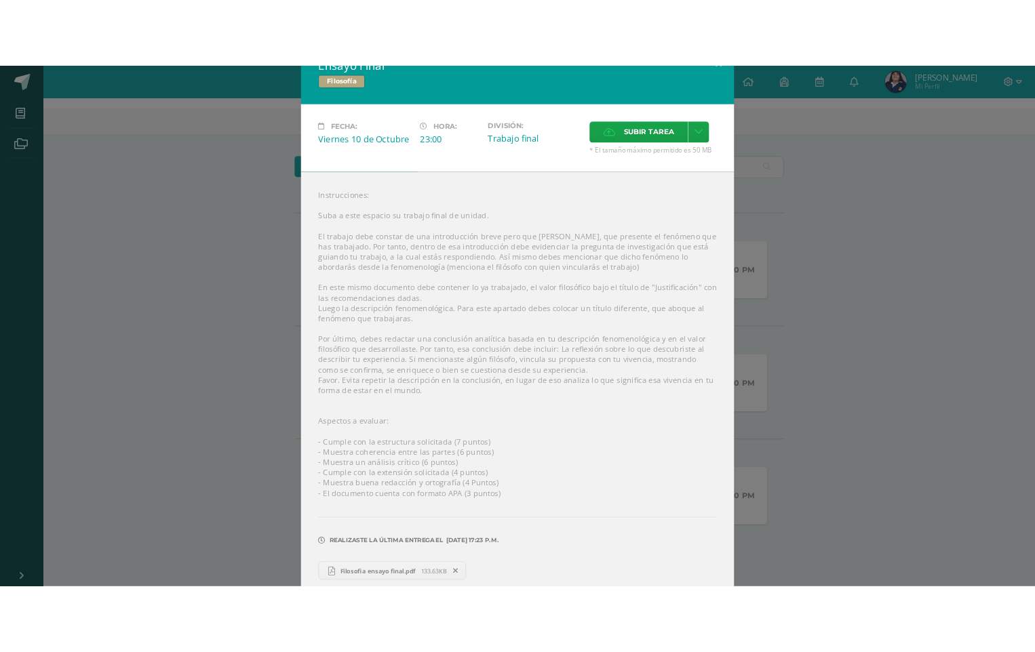
scroll to position [41, 0]
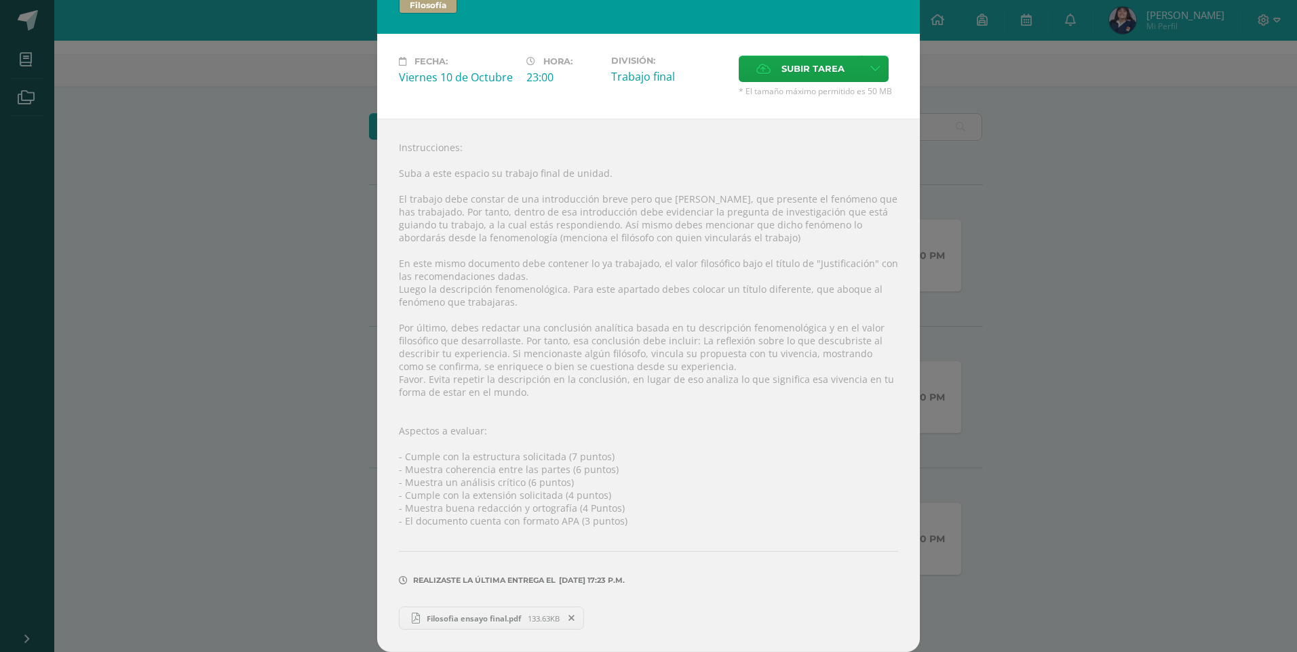
click at [488, 614] on span "Filosofia ensayo final.pdf" at bounding box center [474, 619] width 108 height 10
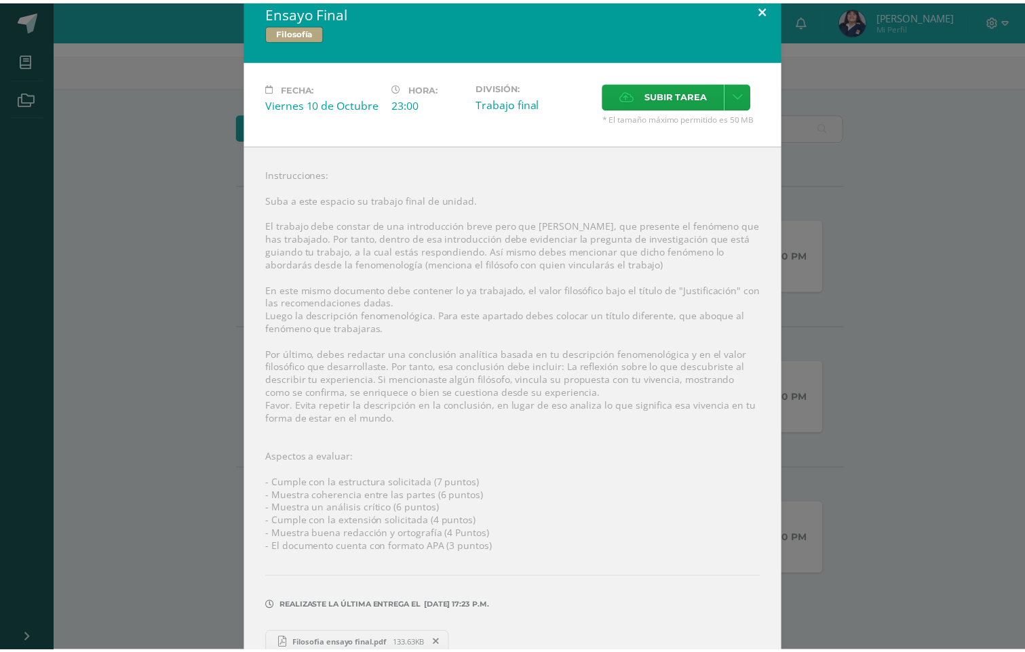
scroll to position [0, 0]
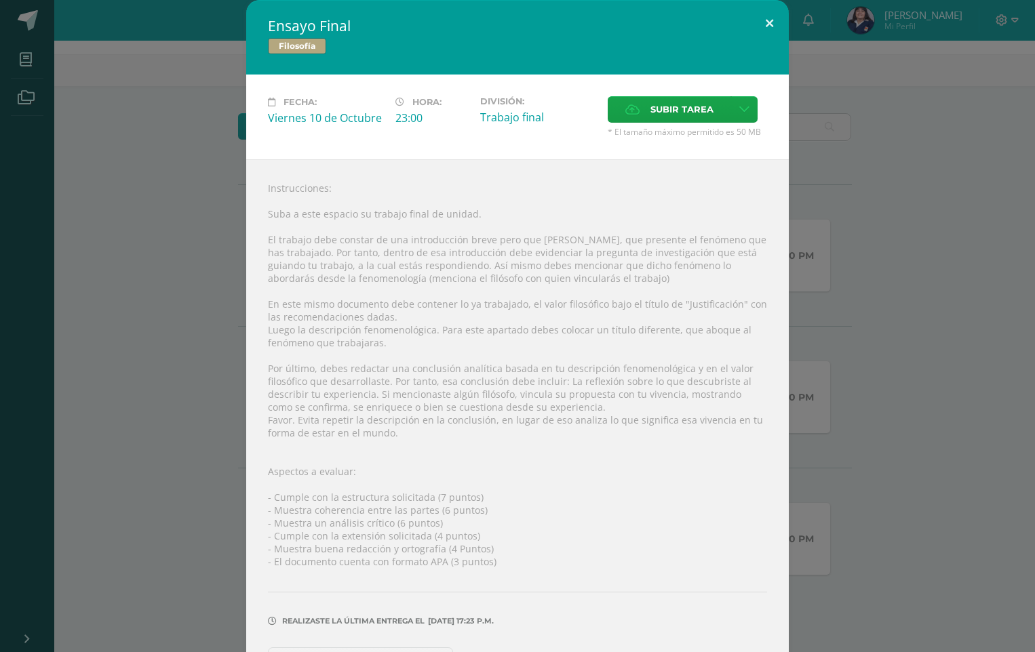
click at [768, 18] on button at bounding box center [769, 23] width 39 height 46
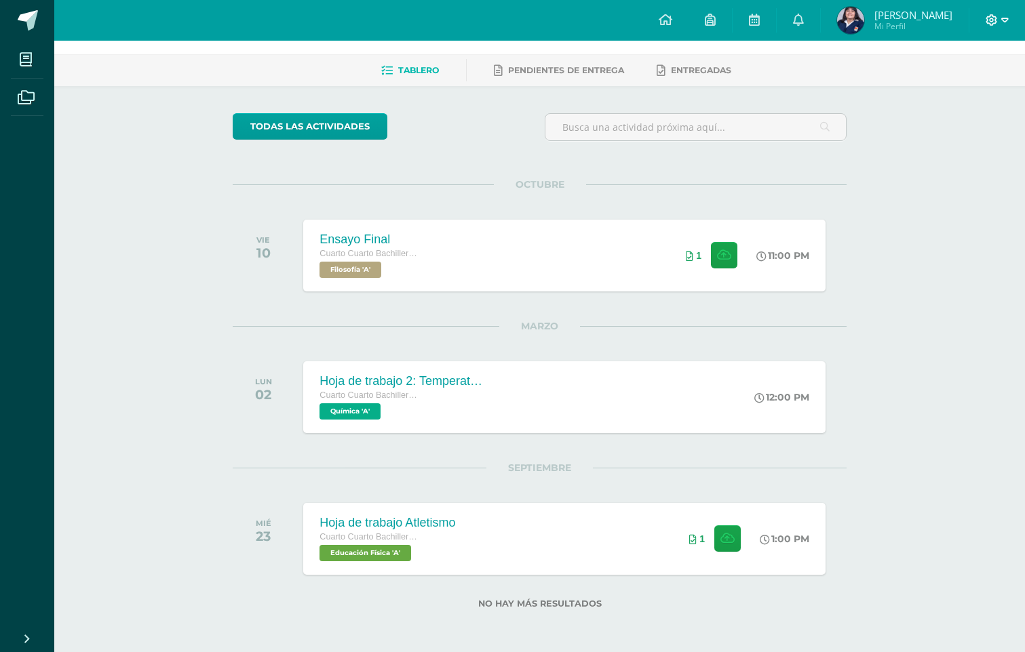
click at [1001, 16] on icon at bounding box center [1004, 20] width 7 height 12
click at [954, 85] on link "Cerrar sesión" at bounding box center [954, 93] width 107 height 20
click at [948, 85] on link "Cerrar sesión" at bounding box center [954, 93] width 107 height 20
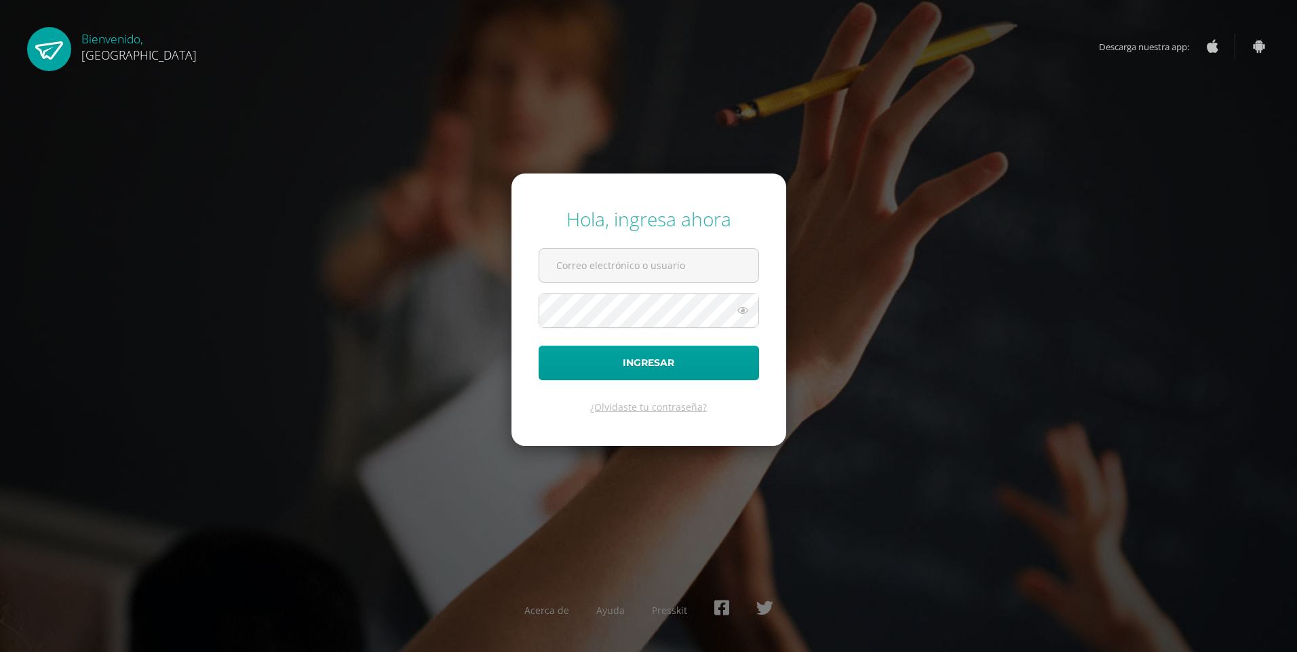
type input "[EMAIL_ADDRESS][DOMAIN_NAME]"
click at [539, 346] on button "Ingresar" at bounding box center [649, 363] width 220 height 35
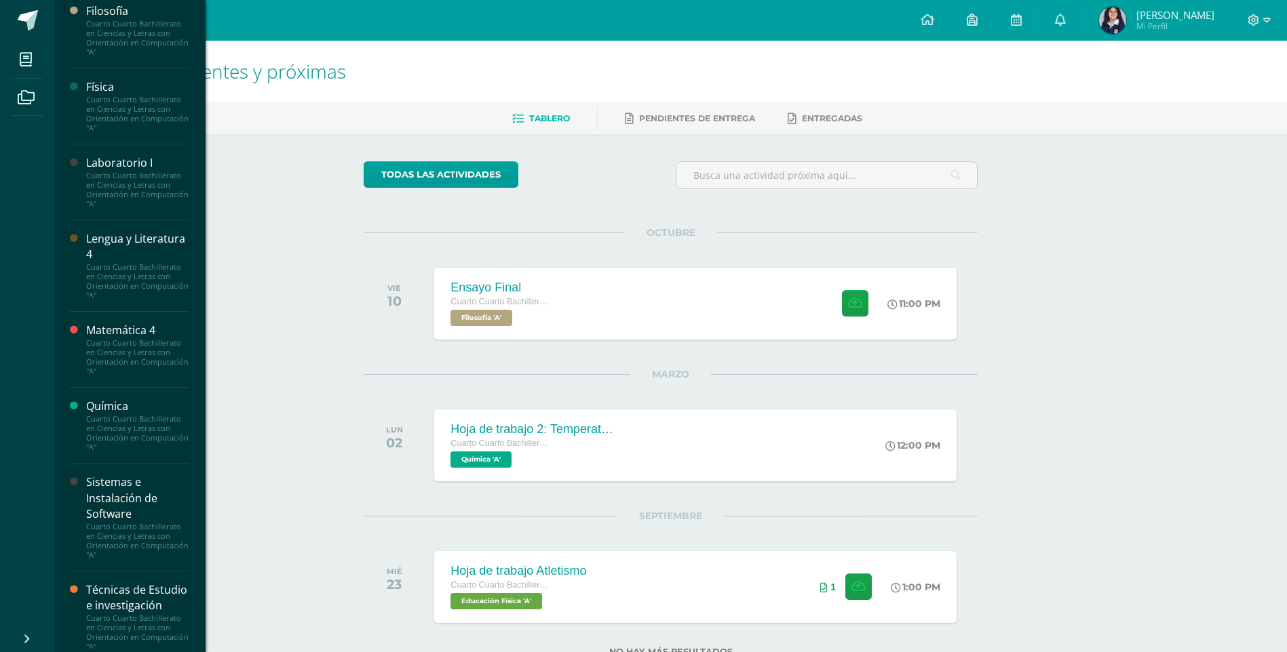
scroll to position [746, 0]
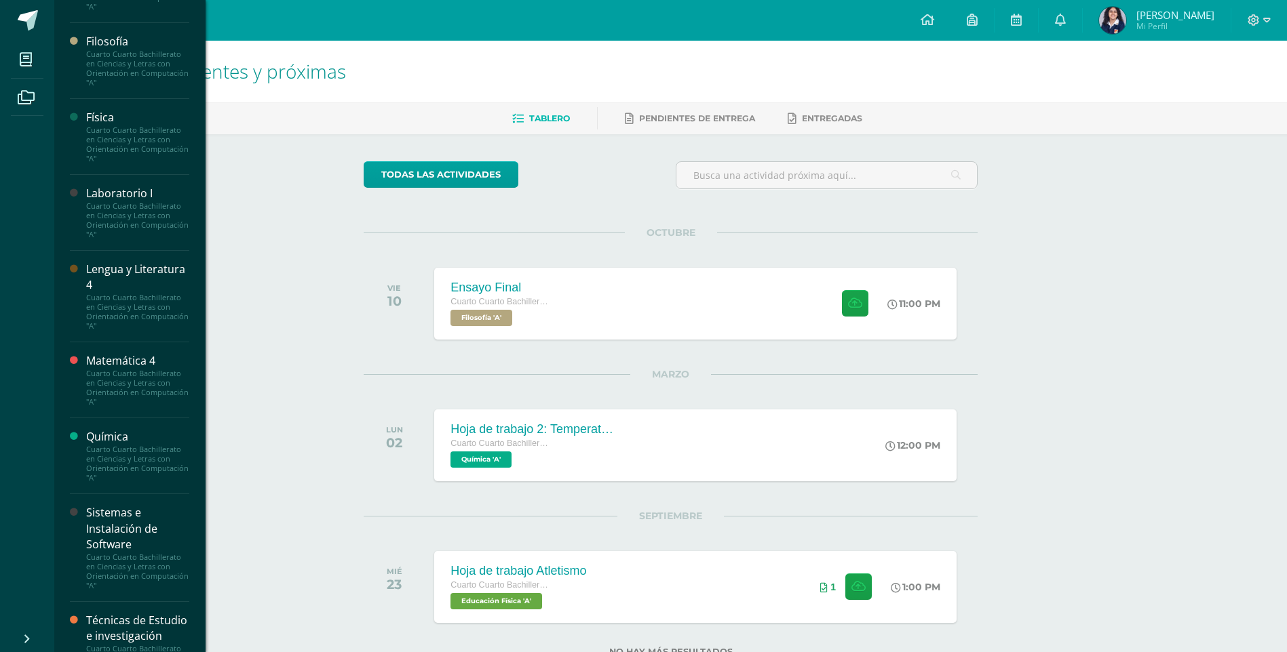
click at [124, 87] on div "Cuarto Cuarto Bachillerato en Ciencias y Letras con Orientación en Computación …" at bounding box center [137, 69] width 103 height 38
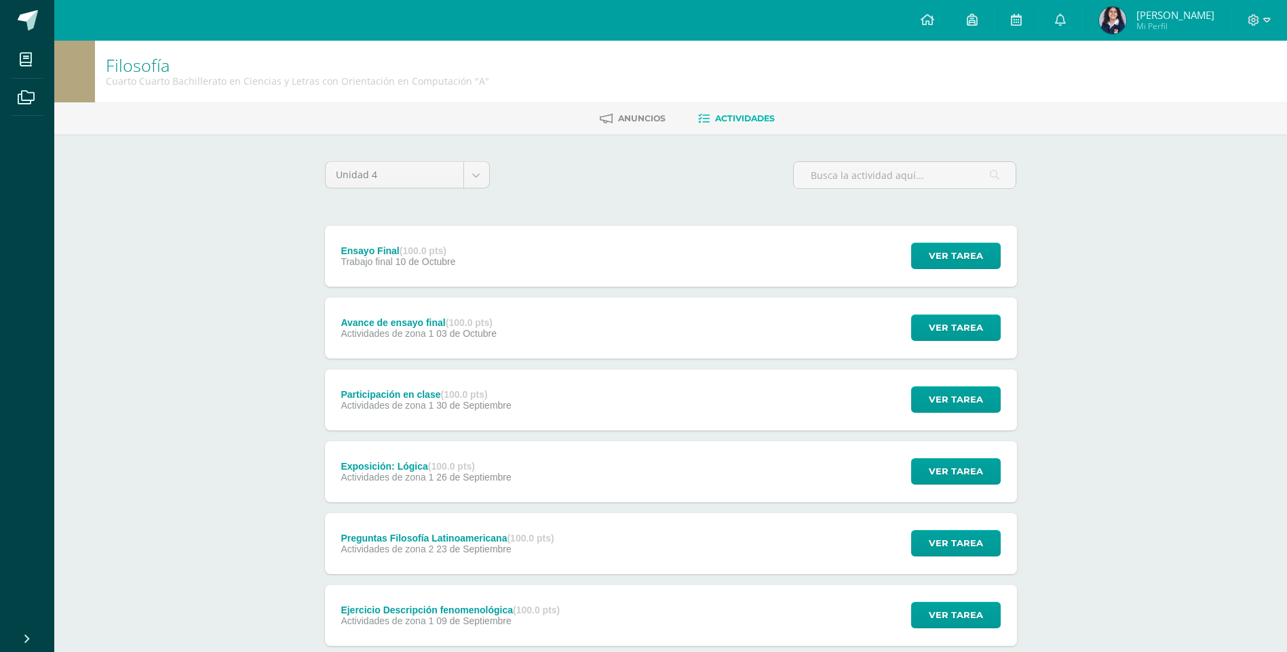
click at [467, 313] on div "Avance de ensayo final (100.0 pts) Actividades de zona 1 [DATE]" at bounding box center [419, 328] width 188 height 61
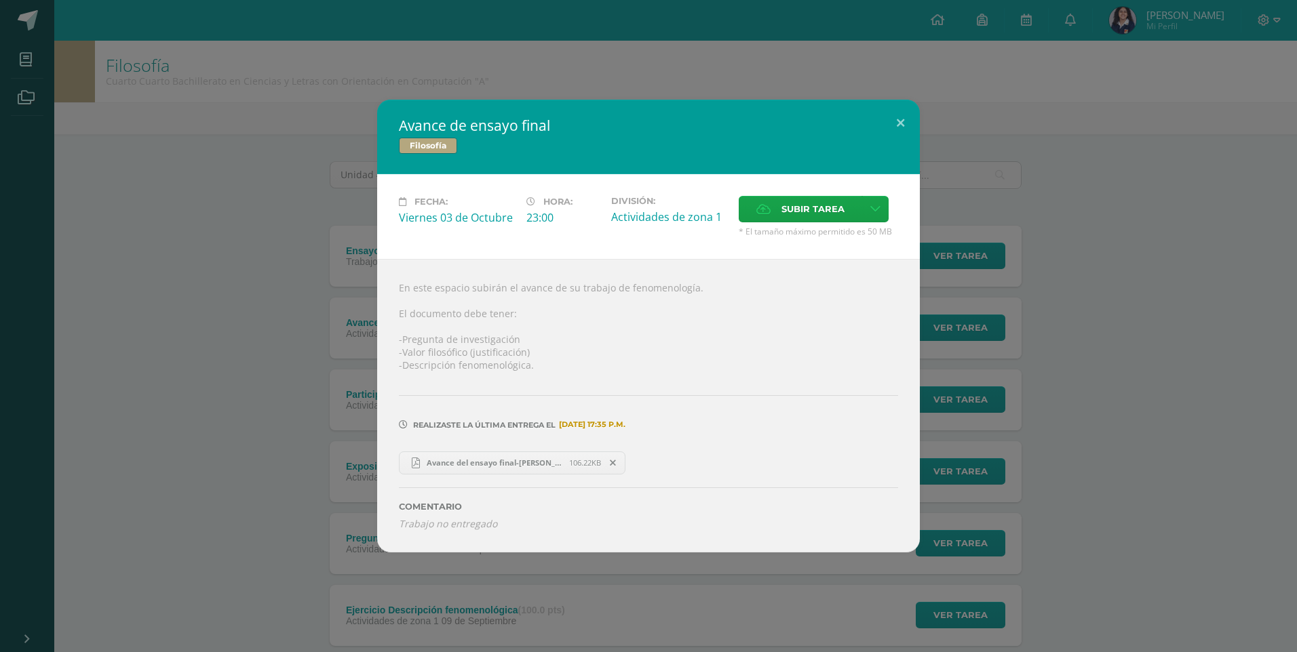
click at [502, 466] on span "Avance del ensayo final-[PERSON_NAME].pdf" at bounding box center [494, 463] width 149 height 10
click at [908, 112] on button at bounding box center [900, 123] width 39 height 46
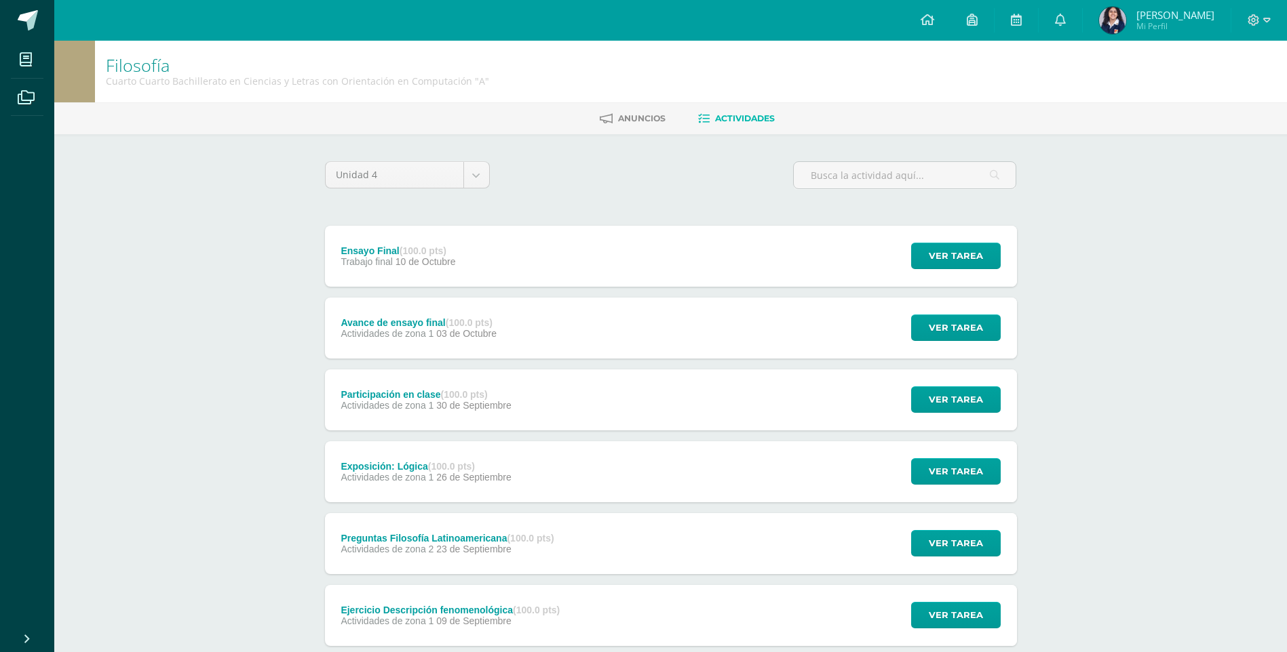
click at [519, 248] on div "Ensayo Final (100.0 pts) Trabajo final [DATE] Ver tarea Ensayo Final Filosofía …" at bounding box center [671, 256] width 692 height 61
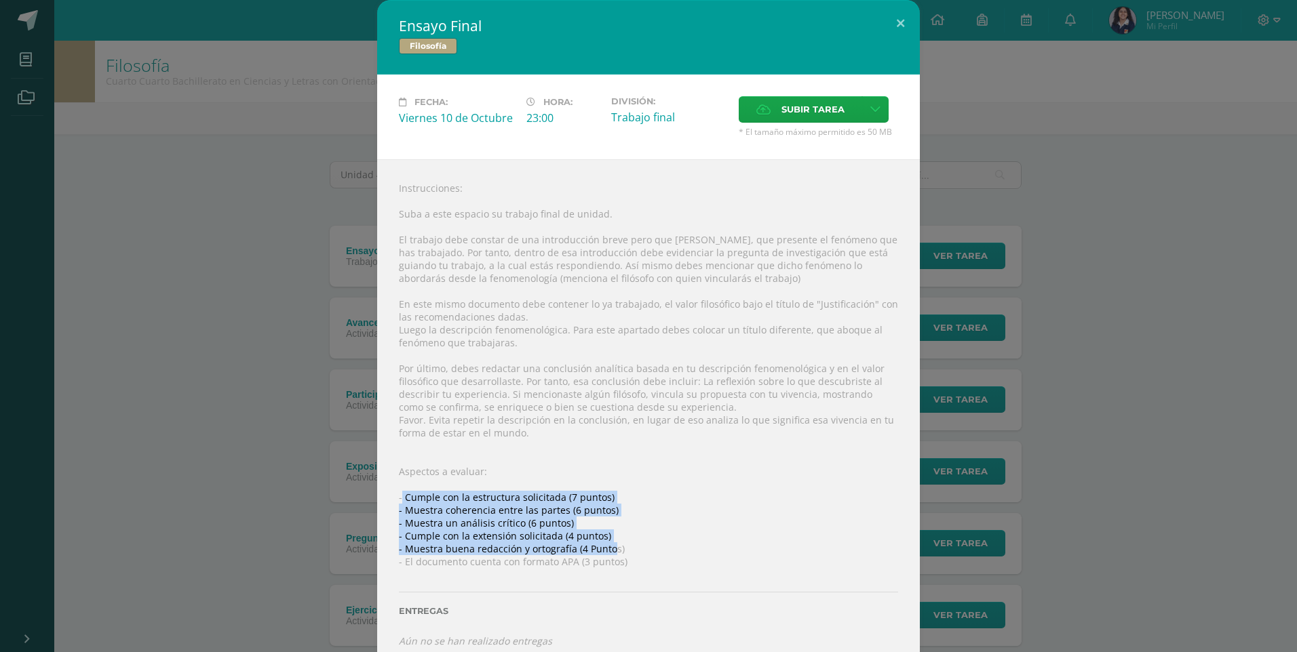
drag, startPoint x: 395, startPoint y: 495, endPoint x: 604, endPoint y: 547, distance: 215.2
click at [604, 547] on div "Instrucciones: Suba a este espacio su trabajo final de unidad. El trabajo debe …" at bounding box center [648, 414] width 543 height 511
copy div "Cumple con la estructura solicitada (7 puntos) - Muestra coherencia entre las p…"
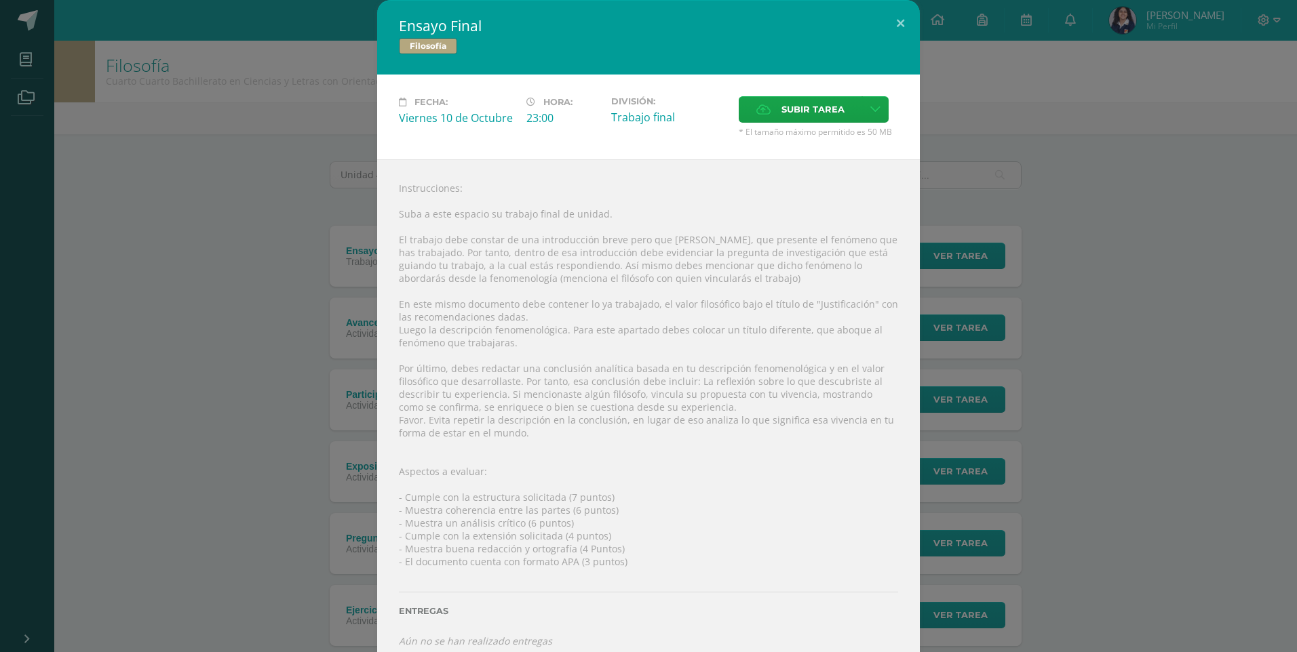
click at [475, 294] on div "Instrucciones: Suba a este espacio su trabajo final de unidad. El trabajo debe …" at bounding box center [648, 414] width 543 height 511
click at [391, 189] on div "Instrucciones: Suba a este espacio su trabajo final de unidad. El trabajo debe …" at bounding box center [648, 414] width 543 height 511
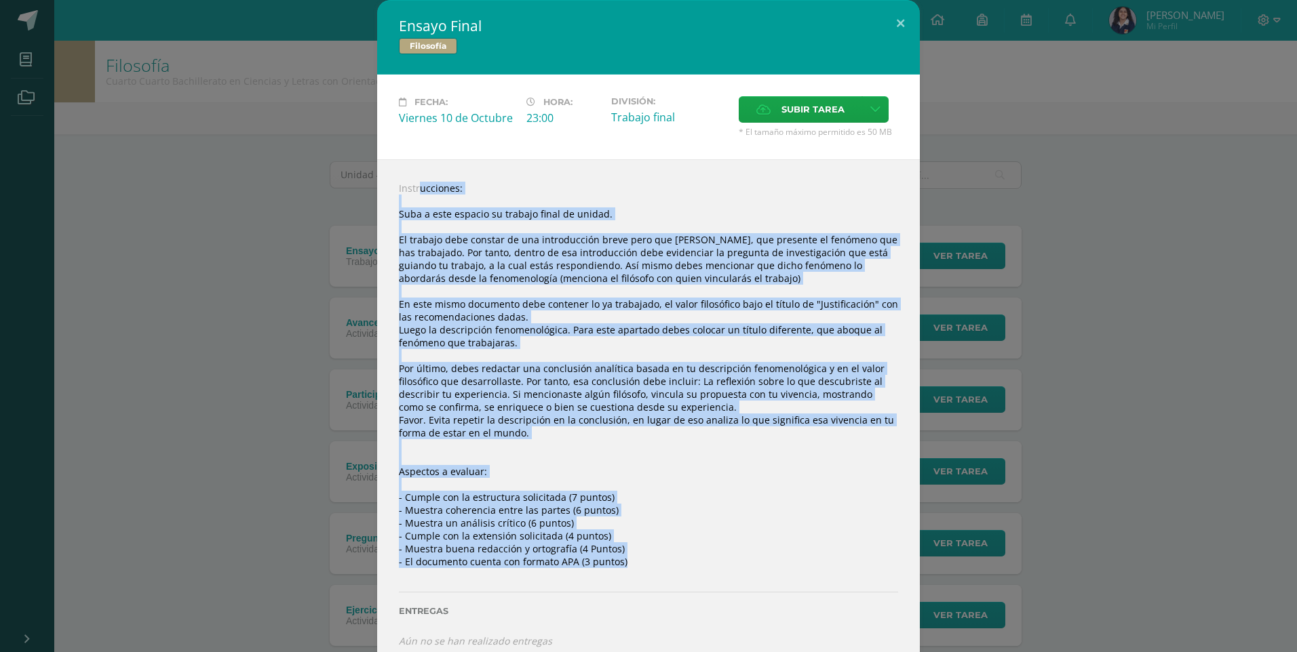
drag, startPoint x: 391, startPoint y: 187, endPoint x: 617, endPoint y: 560, distance: 436.4
click at [617, 560] on div "Instrucciones: Suba a este espacio su trabajo final de unidad. El trabajo debe …" at bounding box center [648, 414] width 543 height 511
drag, startPoint x: 617, startPoint y: 560, endPoint x: 546, endPoint y: 552, distance: 71.7
copy div "Loremipsumdol: Sita c adip elitsed do eiusmod tempo in utlabo. Et dolorem aliq …"
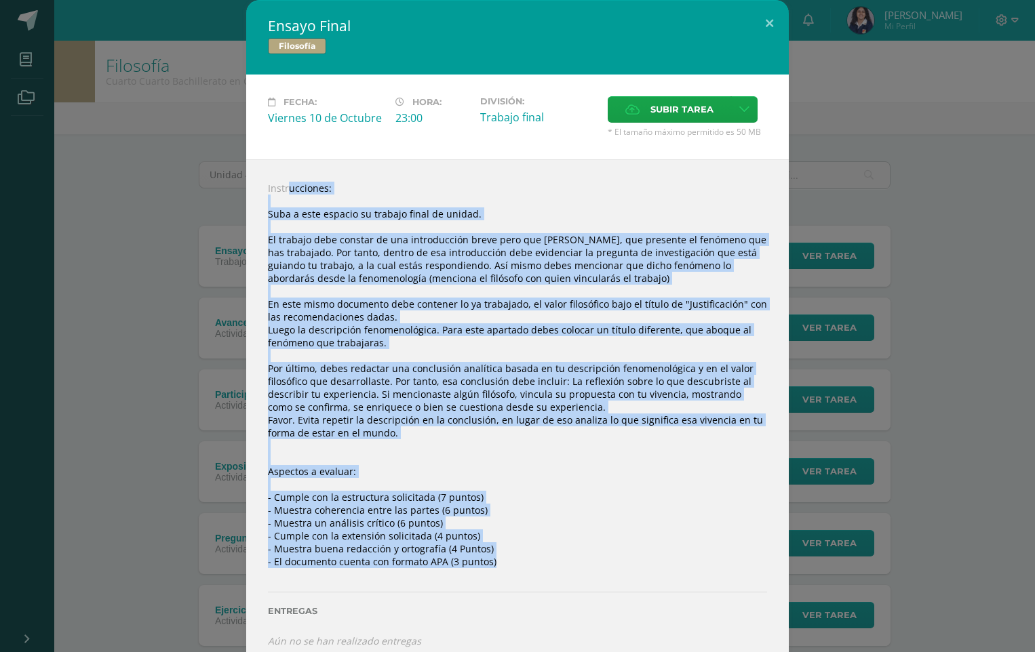
click at [678, 387] on div "Instrucciones: Suba a este espacio su trabajo final de unidad. El trabajo debe …" at bounding box center [517, 414] width 543 height 511
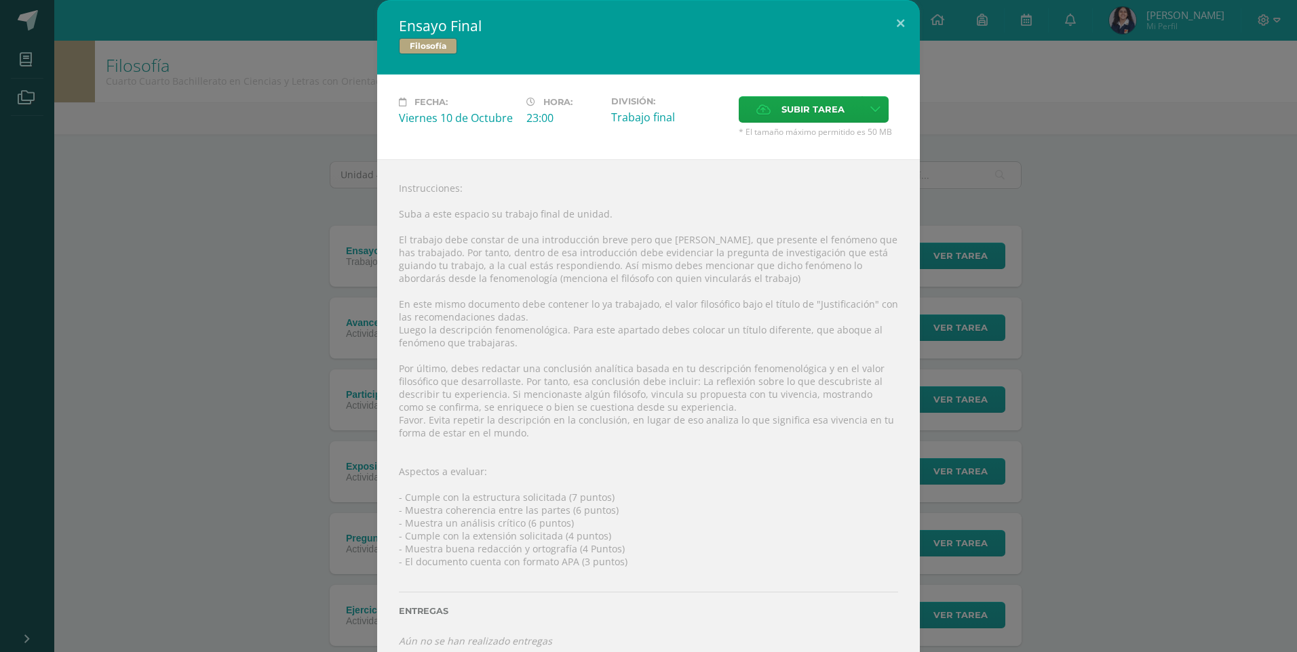
click at [827, 87] on div "Fecha: [DATE] Hora: 23:00 División: Trabajo final Subir tarea" at bounding box center [648, 117] width 543 height 85
click at [827, 115] on span "Subir tarea" at bounding box center [812, 109] width 63 height 25
click at [0, 0] on input "Subir tarea" at bounding box center [0, 0] width 0 height 0
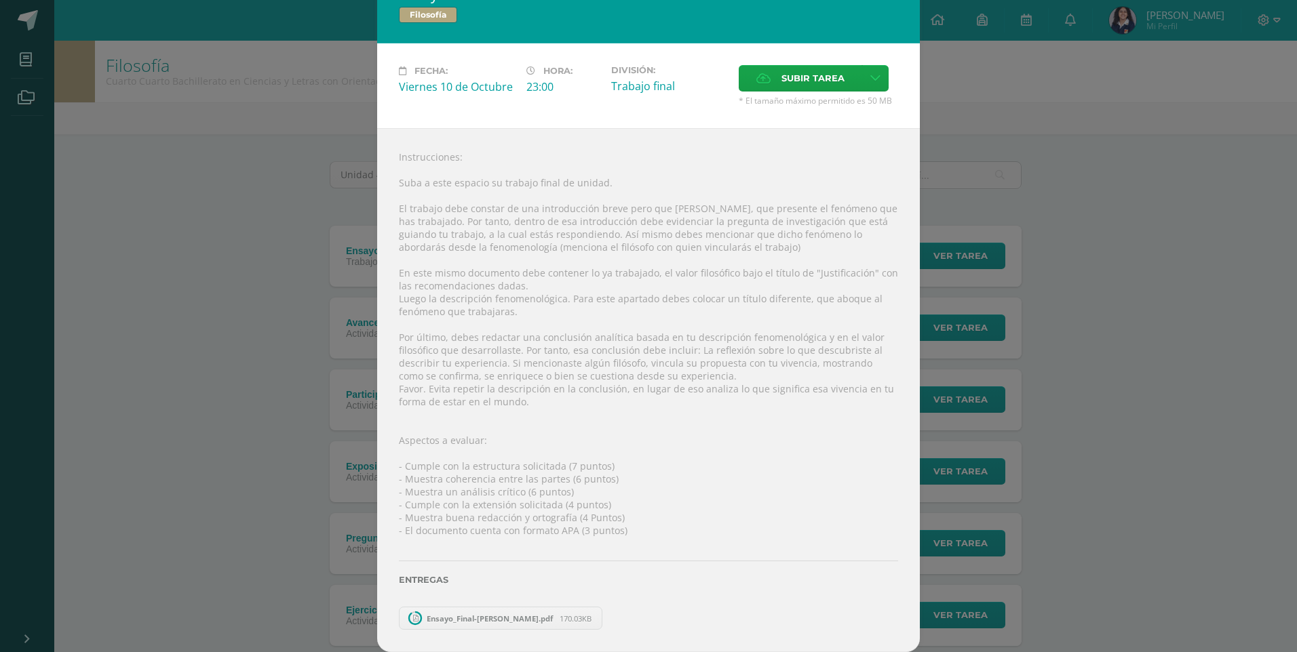
scroll to position [7, 0]
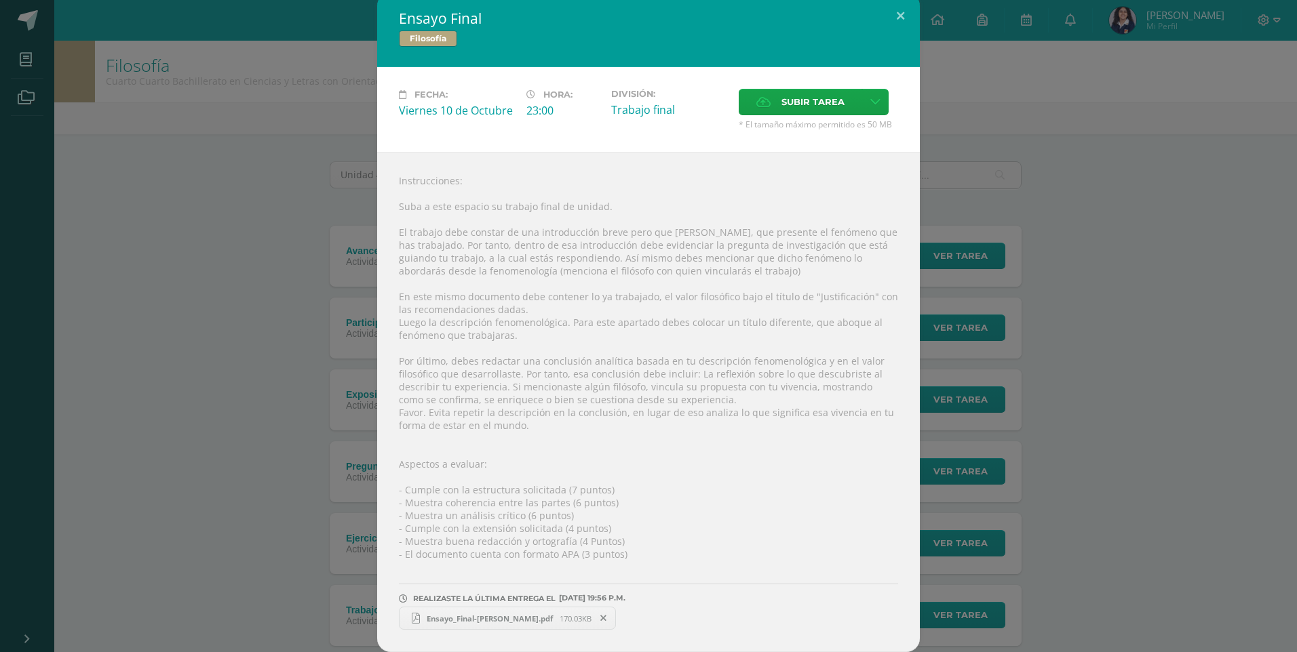
click at [454, 612] on link "Ensayo_Final-[PERSON_NAME].pdf 170.03KB" at bounding box center [507, 618] width 217 height 23
